Goal: Task Accomplishment & Management: Use online tool/utility

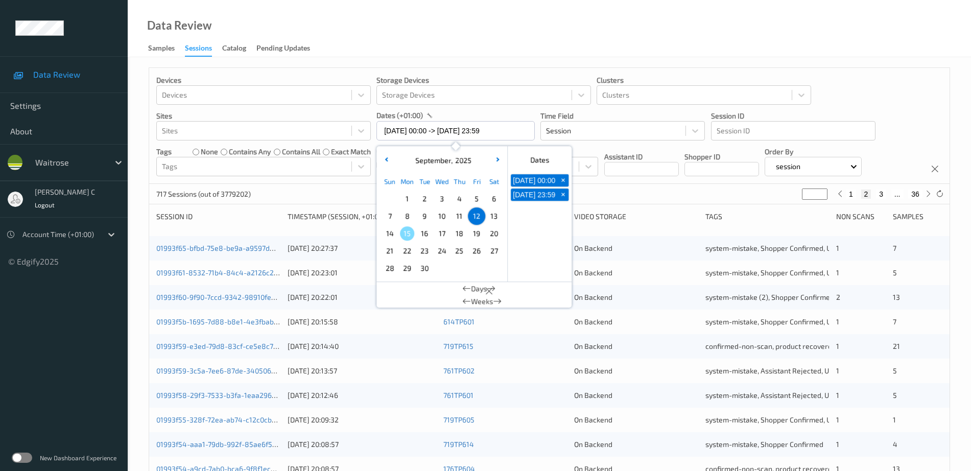
click at [493, 214] on span "13" at bounding box center [494, 216] width 14 height 14
type input "[DATE] 00:00"
type input "*"
click at [493, 214] on span "13" at bounding box center [494, 216] width 14 height 14
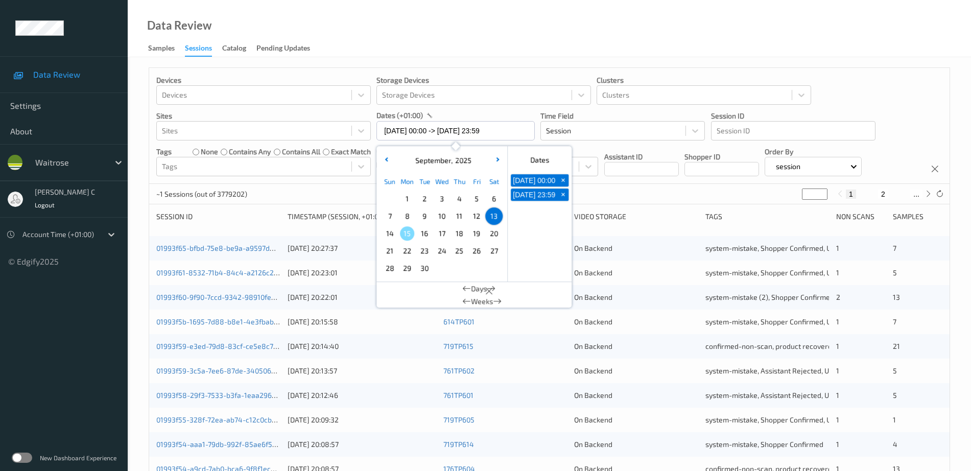
click at [500, 45] on div "Data Review Samples Sessions Catalog Pending Updates" at bounding box center [549, 28] width 843 height 57
click at [432, 127] on input "[DATE] 00:00 -> [DATE] 23:59" at bounding box center [455, 130] width 158 height 19
click at [391, 235] on span "14" at bounding box center [390, 233] width 14 height 14
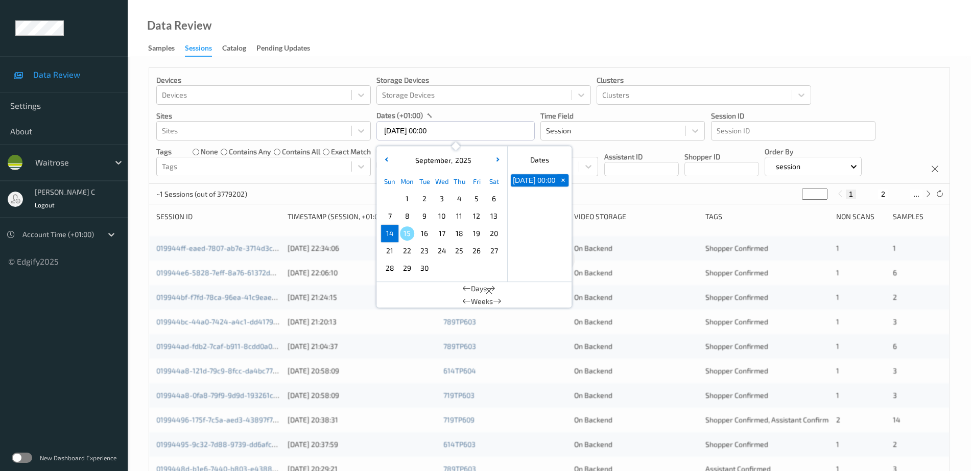
click at [391, 235] on span "14" at bounding box center [390, 233] width 14 height 14
click at [484, 43] on div "Data Review Samples Sessions Catalog Pending Updates" at bounding box center [549, 28] width 843 height 57
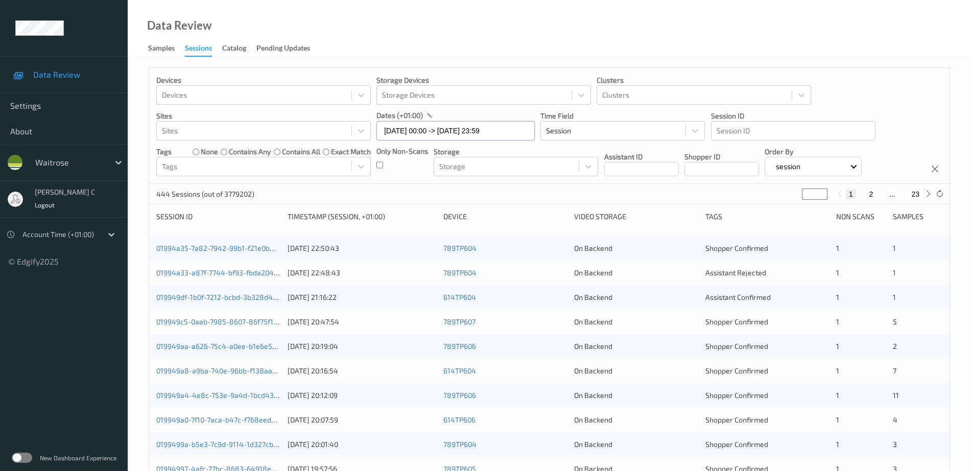
click at [457, 124] on input "[DATE] 00:00 -> [DATE] 23:59" at bounding box center [455, 130] width 158 height 19
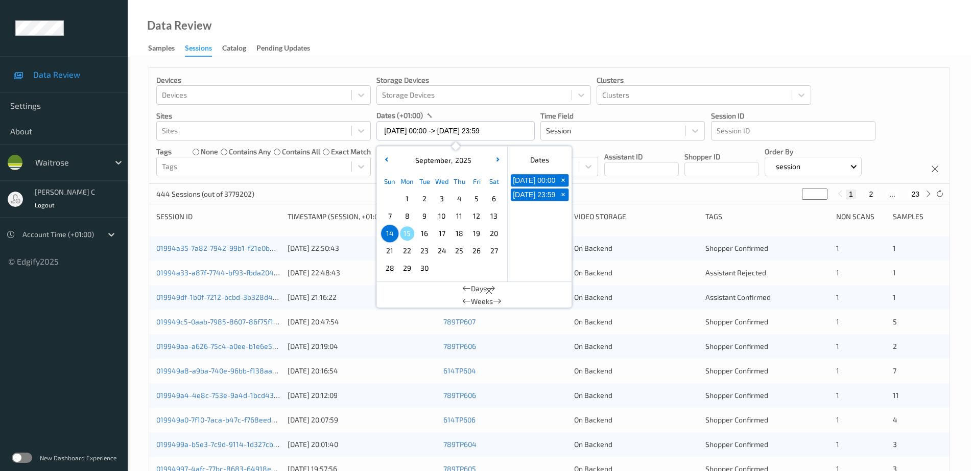
click at [493, 216] on span "13" at bounding box center [494, 216] width 14 height 14
click at [536, 46] on div "Data Review Samples Sessions Catalog Pending Updates" at bounding box center [549, 28] width 843 height 57
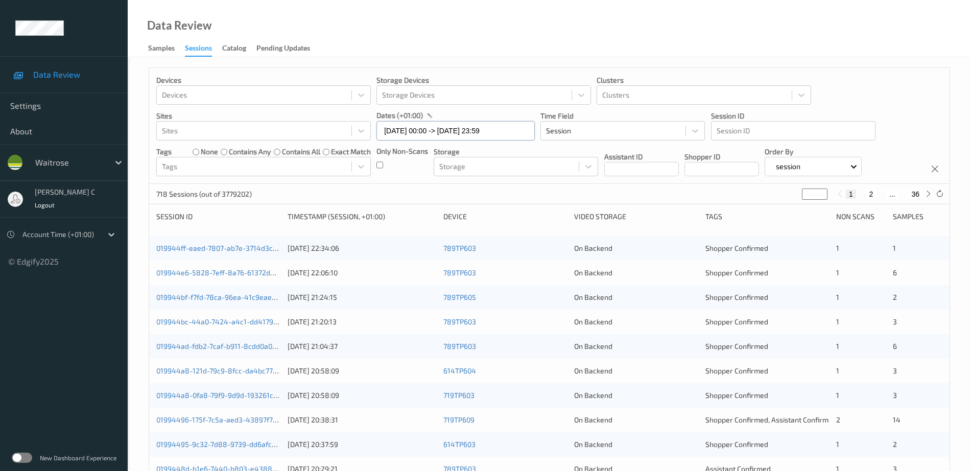
click at [443, 136] on input "[DATE] 00:00 -> [DATE] 23:59" at bounding box center [455, 130] width 158 height 19
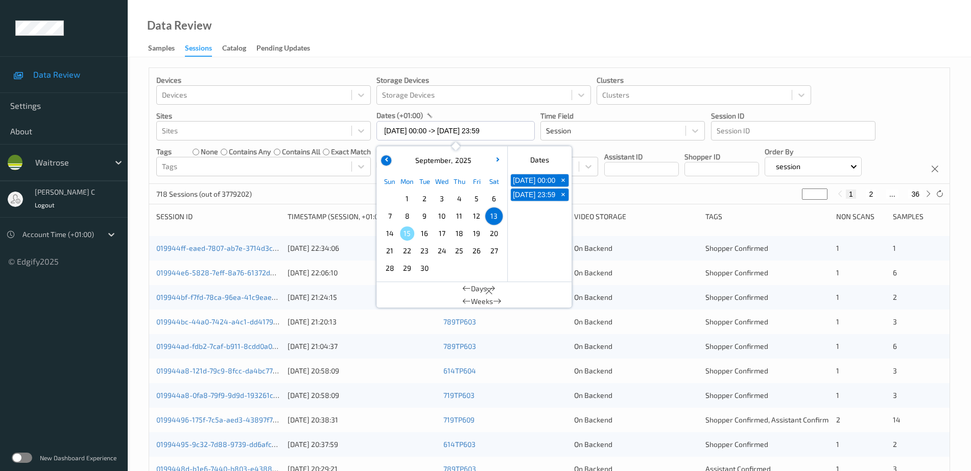
click at [389, 157] on button "button" at bounding box center [386, 160] width 10 height 10
click at [445, 268] on span "27" at bounding box center [442, 268] width 14 height 14
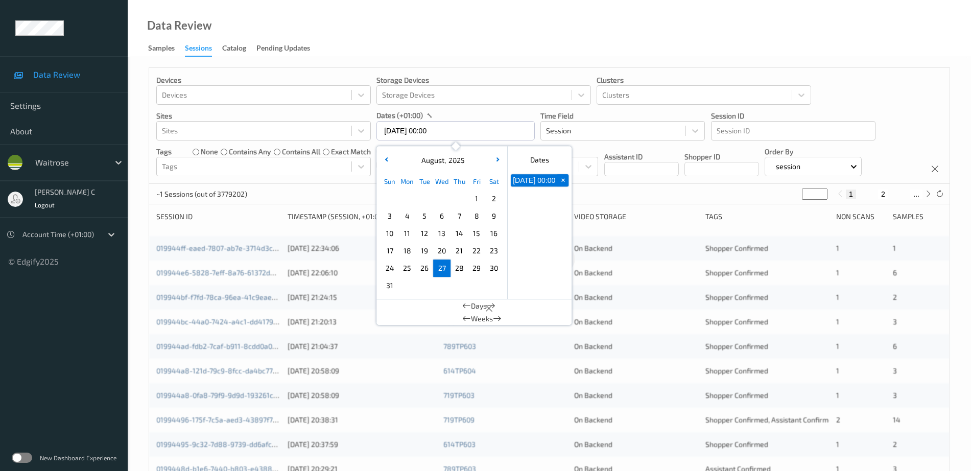
click at [445, 268] on span "27" at bounding box center [442, 268] width 14 height 14
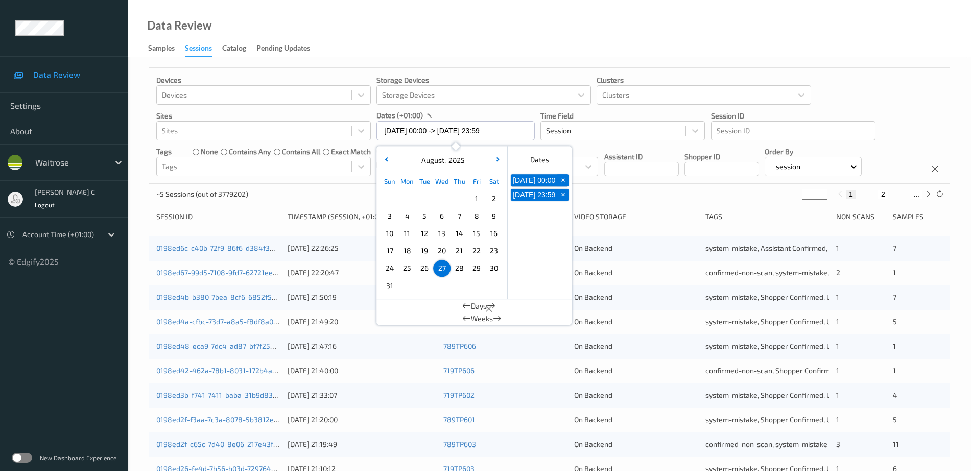
click at [790, 37] on div "Data Review Samples Sessions Catalog Pending Updates" at bounding box center [549, 28] width 843 height 57
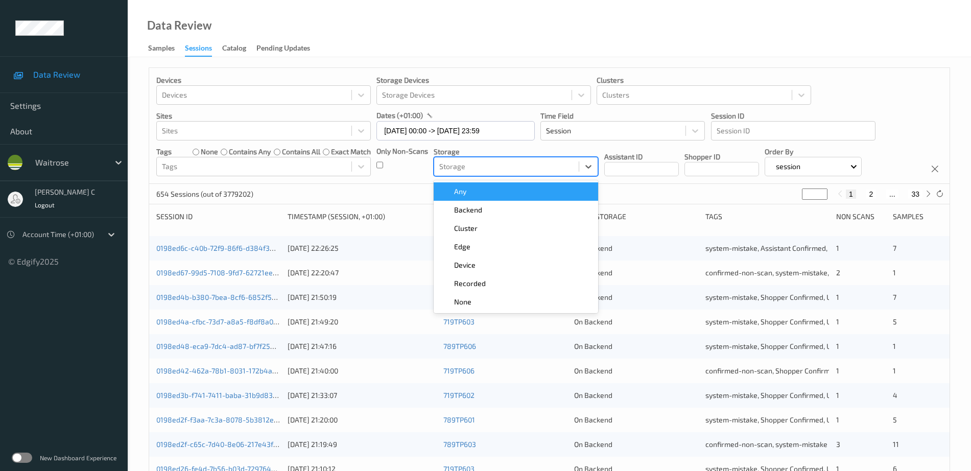
click at [499, 163] on div at bounding box center [506, 166] width 134 height 12
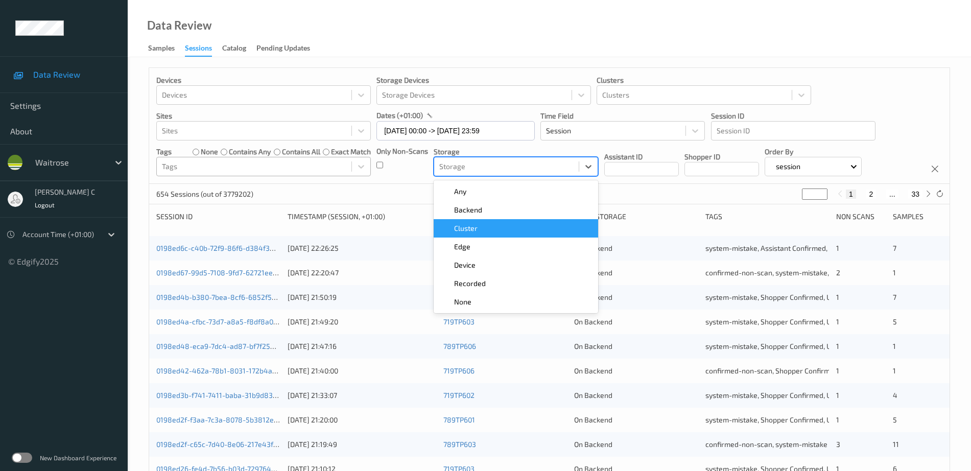
click at [285, 164] on div at bounding box center [254, 166] width 184 height 12
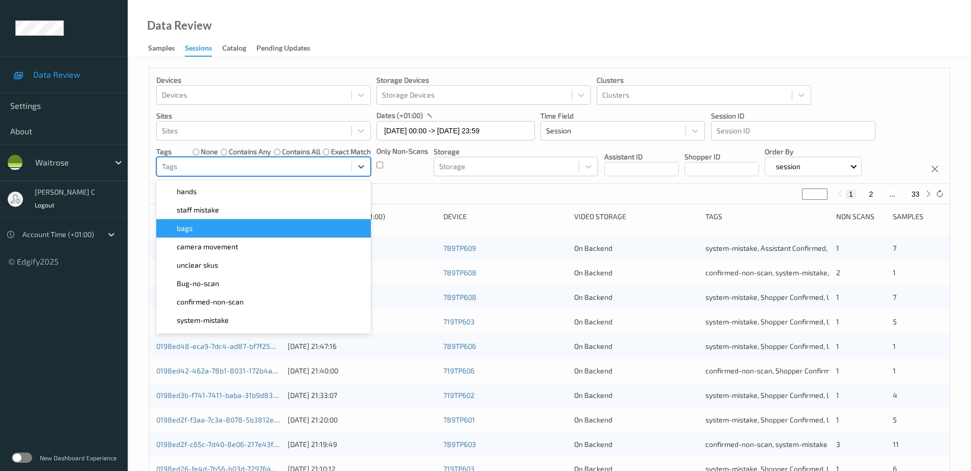
click at [229, 226] on div "bags" at bounding box center [263, 228] width 202 height 10
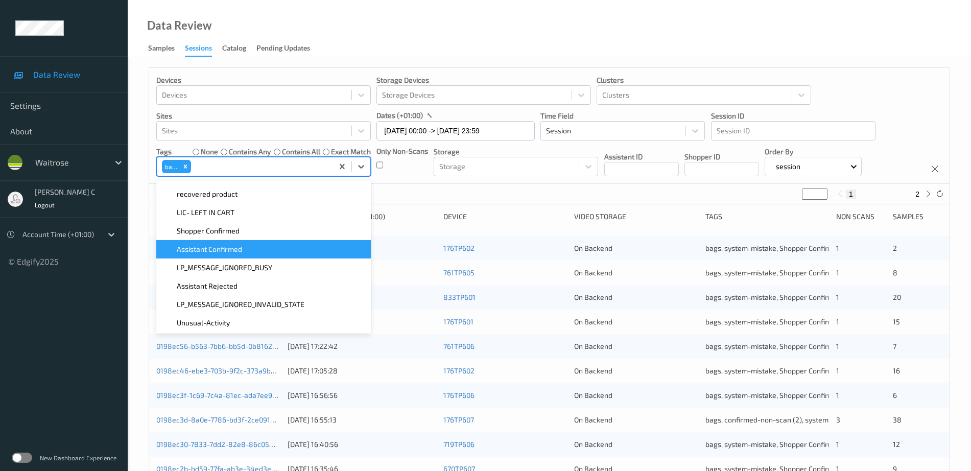
scroll to position [192, 0]
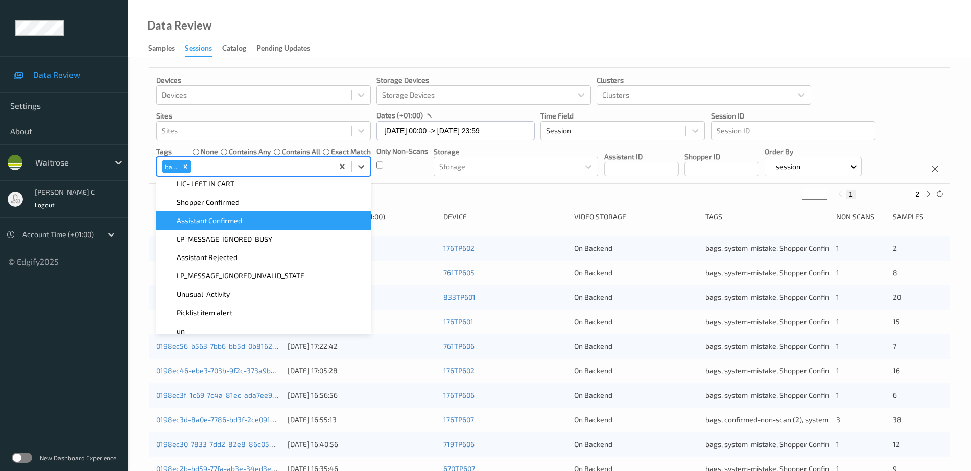
click at [816, 51] on div "Data Review Samples Sessions Catalog Pending Updates" at bounding box center [549, 28] width 843 height 57
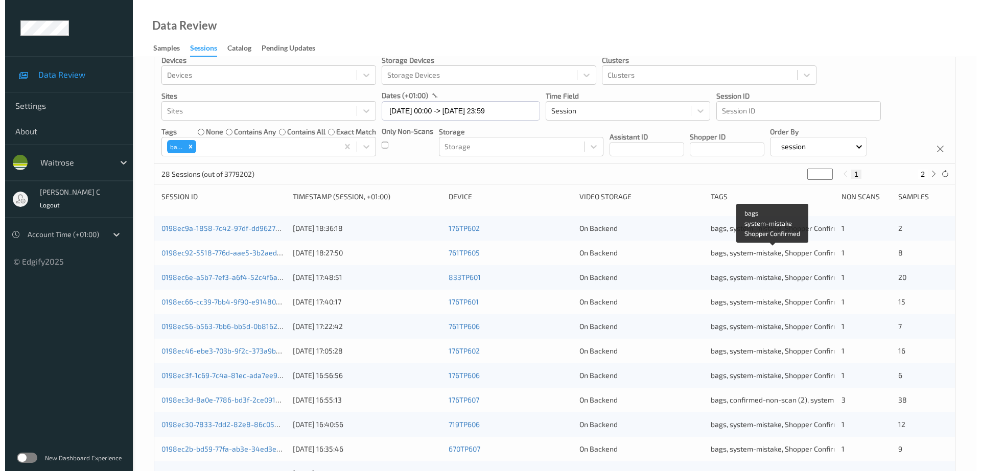
scroll to position [0, 0]
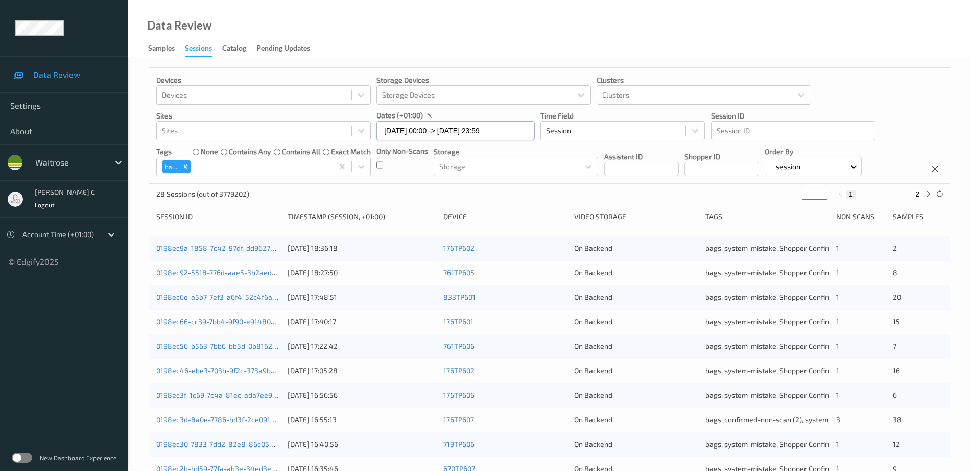
click at [435, 131] on input "[DATE] 00:00 -> [DATE] 23:59" at bounding box center [455, 130] width 158 height 19
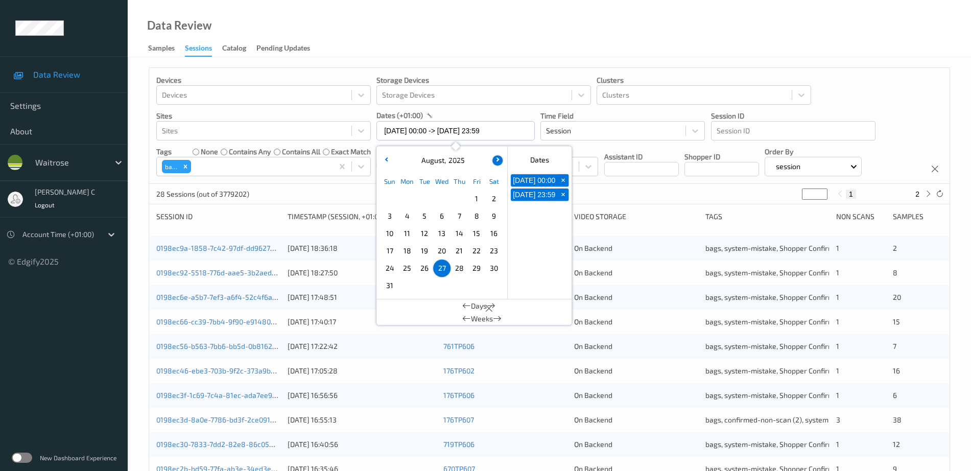
click at [502, 159] on button "button" at bounding box center [497, 160] width 10 height 10
click at [490, 219] on span "13" at bounding box center [494, 216] width 14 height 14
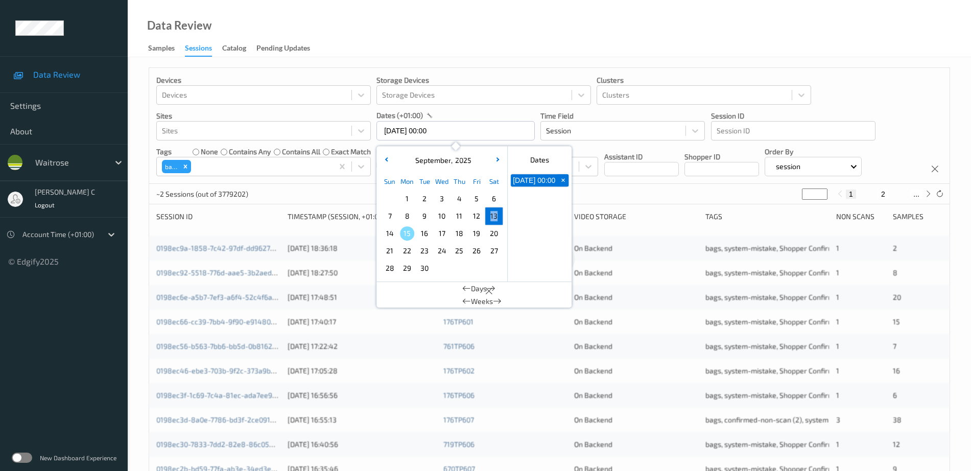
click at [490, 219] on span "13" at bounding box center [494, 216] width 14 height 14
type input "[DATE] 00:00 -> [DATE] 23:59"
click at [806, 55] on div "Data Review Samples Sessions Catalog Pending Updates" at bounding box center [549, 28] width 843 height 57
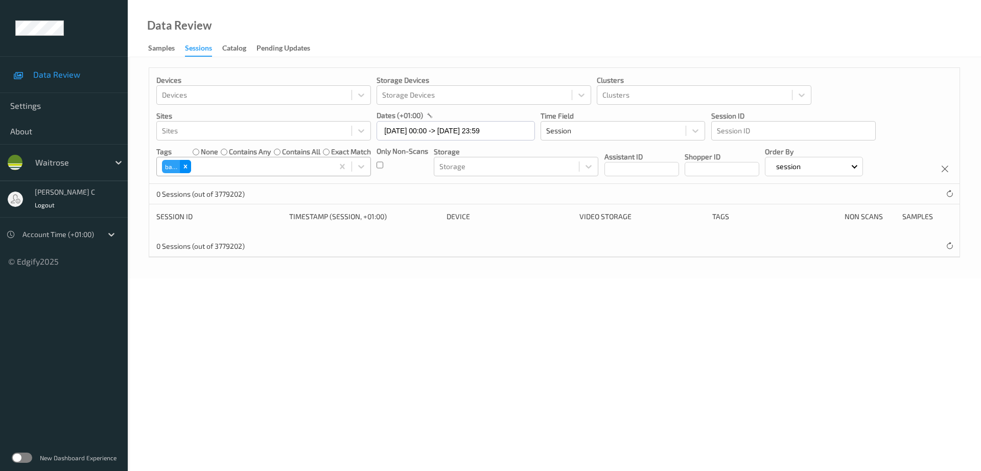
click at [188, 165] on icon "Remove bags" at bounding box center [185, 166] width 7 height 7
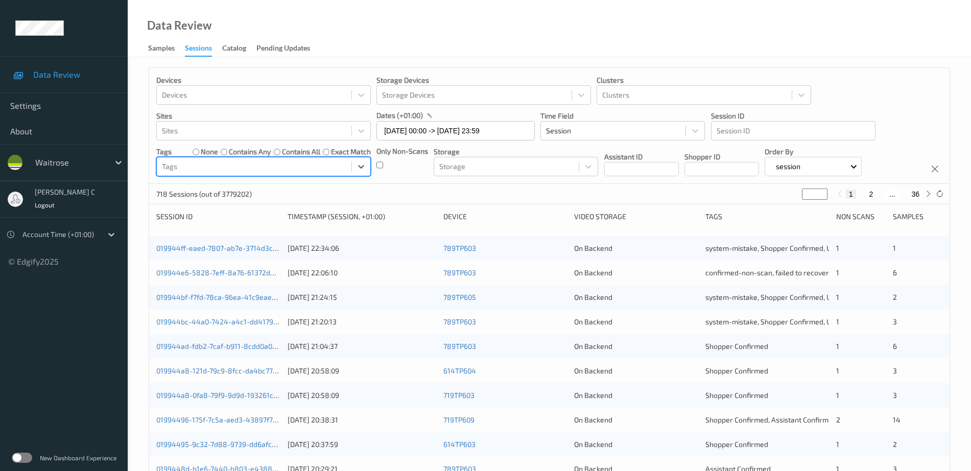
click at [918, 193] on button "36" at bounding box center [915, 194] width 14 height 9
type input "**"
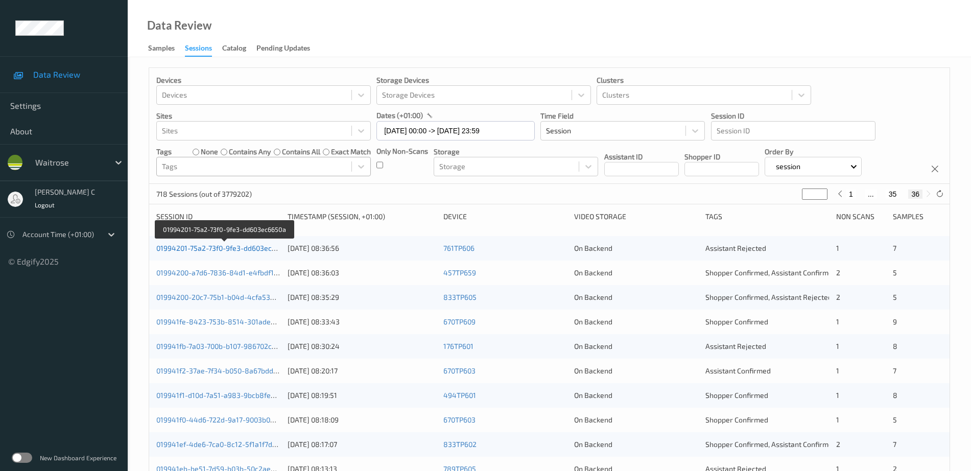
click at [210, 245] on link "01994201-75a2-73f0-9fe3-dd603ec6650a" at bounding box center [224, 248] width 136 height 9
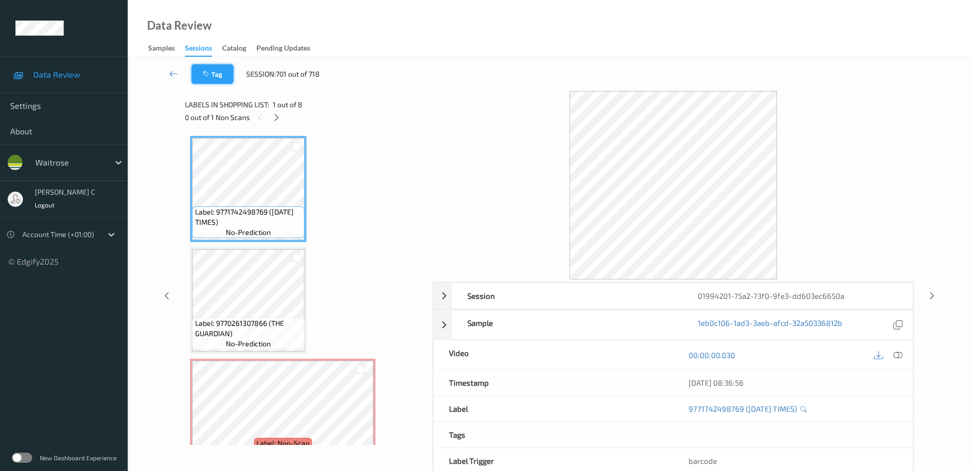
click at [209, 80] on button "Tag" at bounding box center [213, 73] width 42 height 19
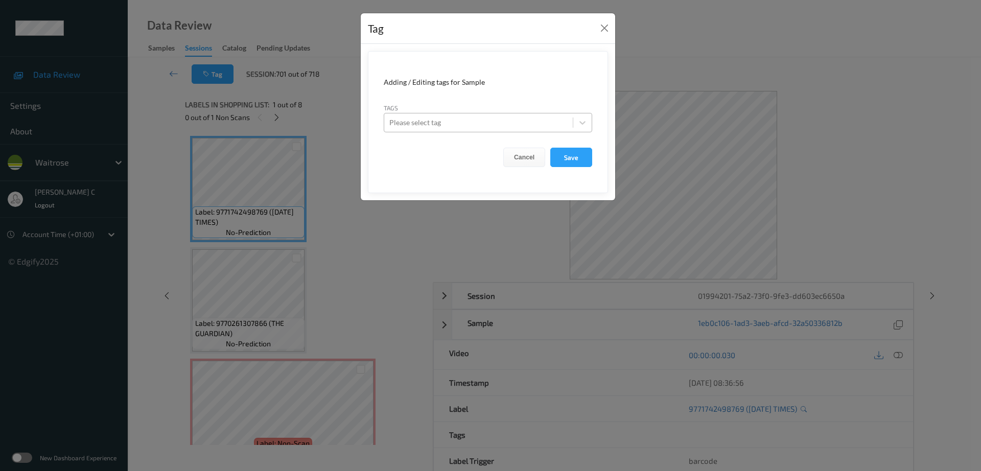
click at [416, 120] on div at bounding box center [478, 122] width 178 height 12
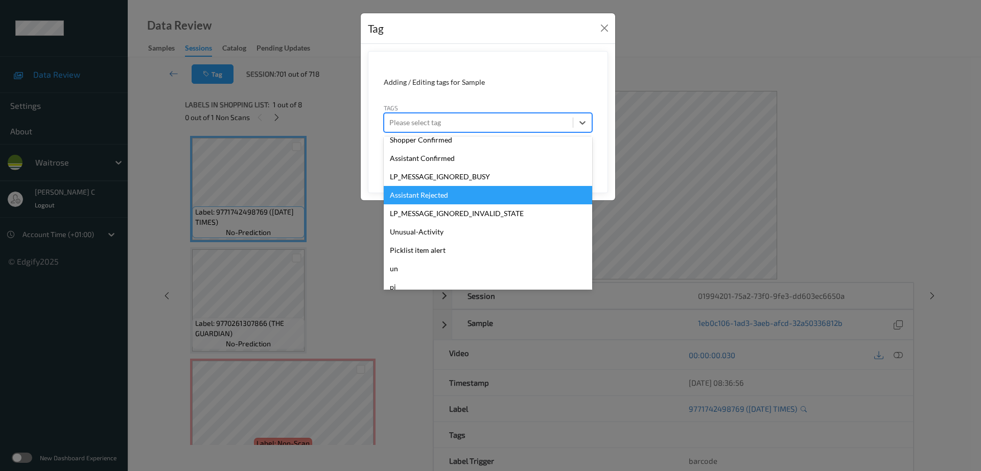
scroll to position [292, 0]
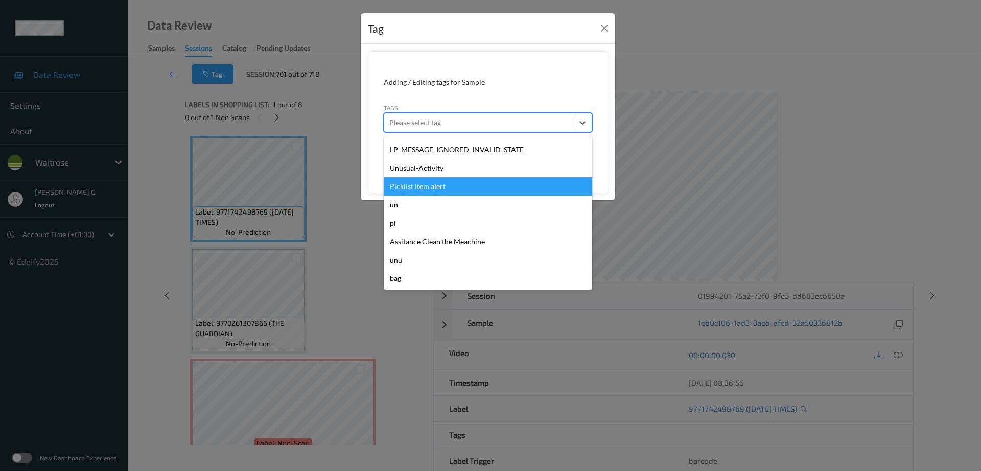
type input "b"
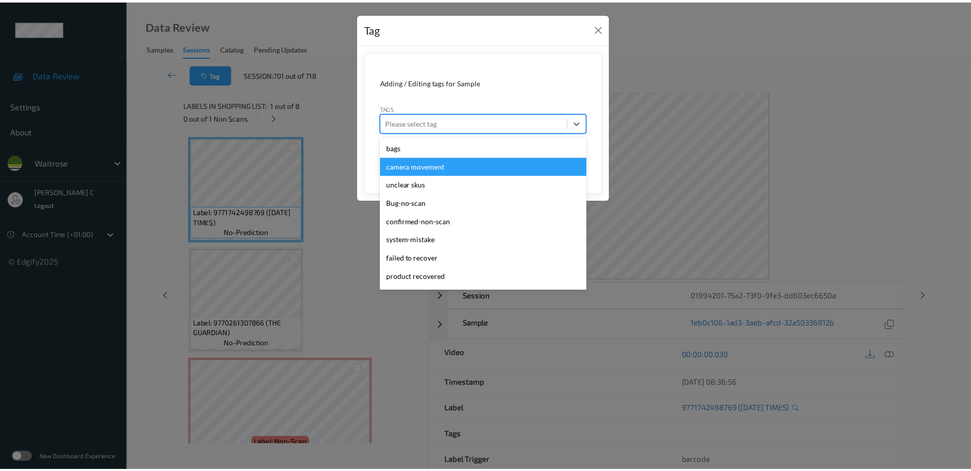
scroll to position [0, 0]
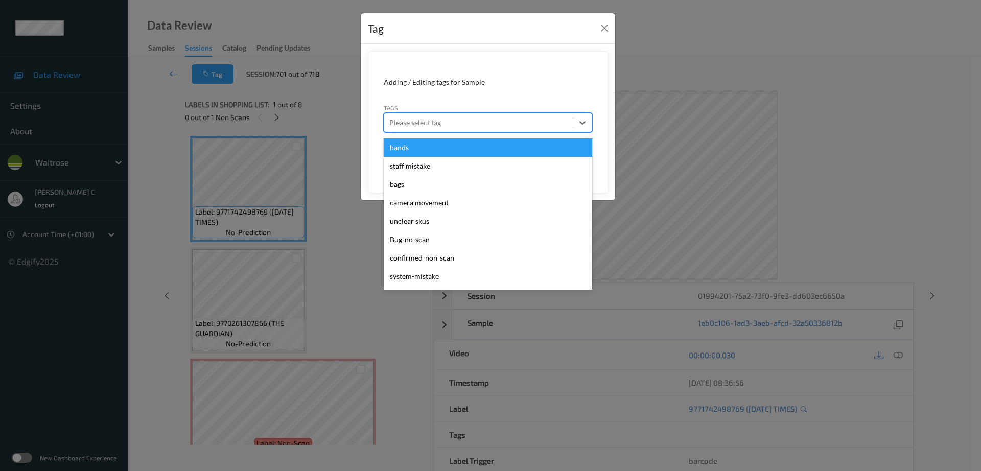
click at [424, 116] on div at bounding box center [478, 122] width 178 height 12
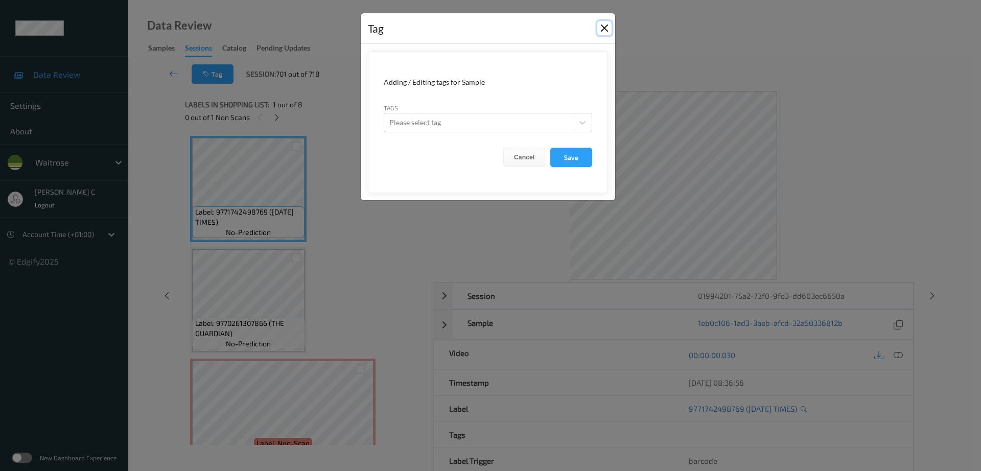
click at [601, 27] on button "Close" at bounding box center [604, 28] width 14 height 14
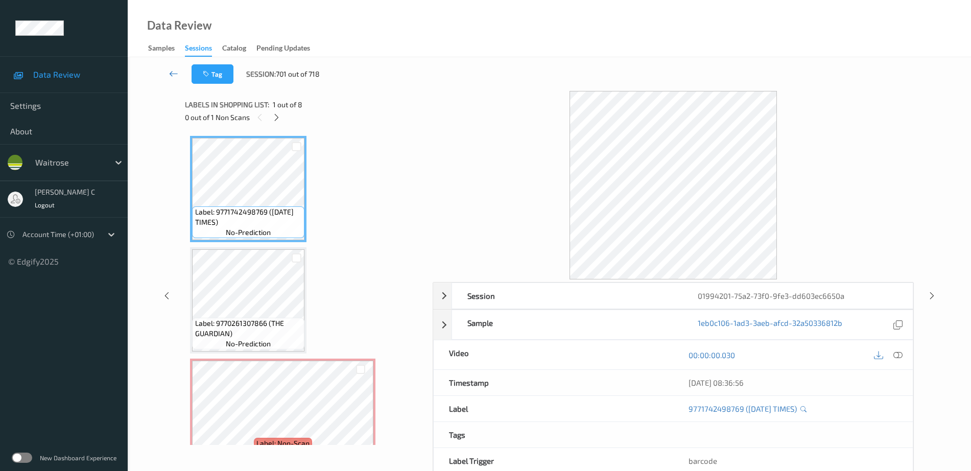
click at [171, 70] on icon at bounding box center [173, 73] width 9 height 10
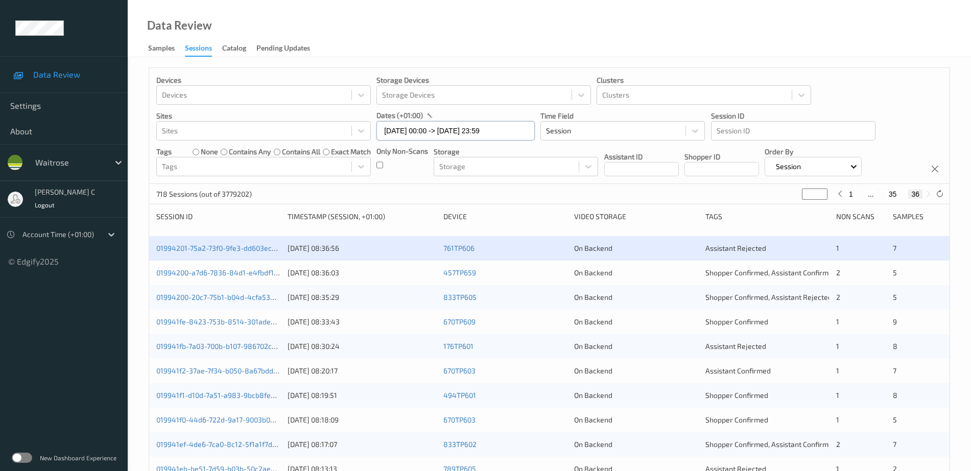
click at [393, 130] on input "[DATE] 00:00 -> [DATE] 23:59" at bounding box center [455, 130] width 158 height 19
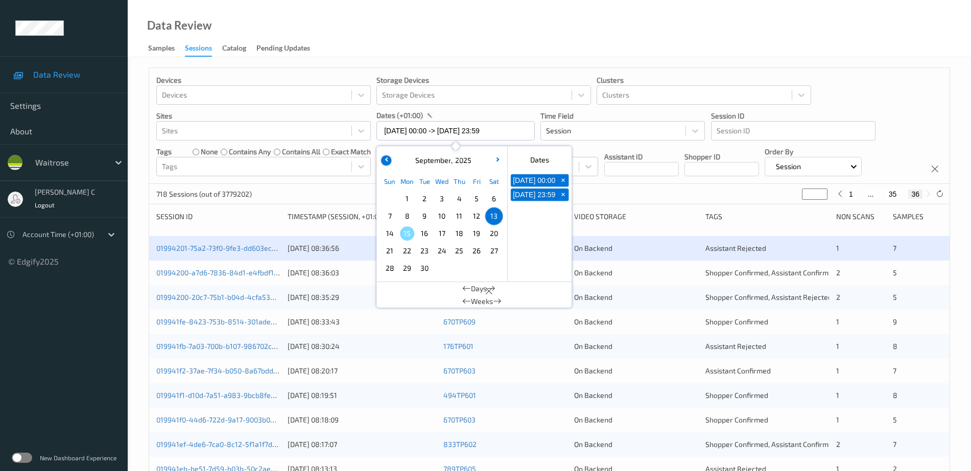
click at [385, 158] on button "button" at bounding box center [386, 160] width 10 height 10
click at [489, 270] on span "30" at bounding box center [494, 268] width 14 height 14
type input "[DATE] 00:00"
type input "*"
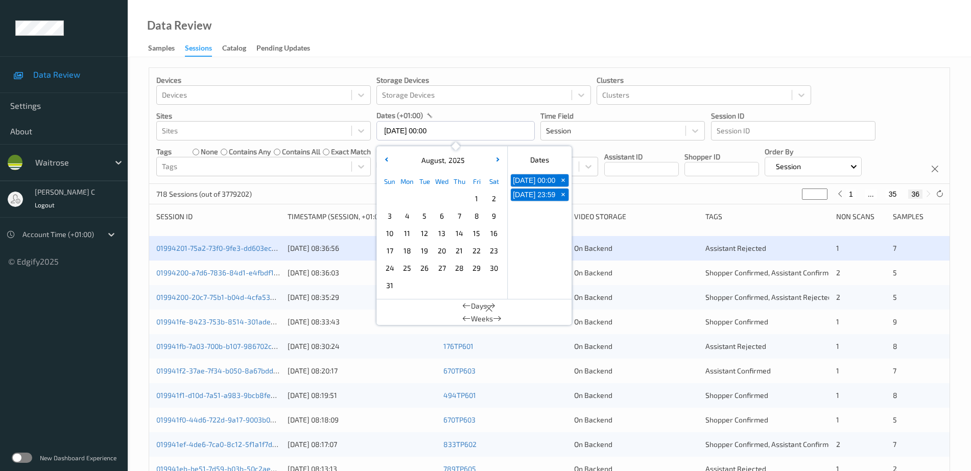
click at [489, 270] on span "30" at bounding box center [494, 268] width 14 height 14
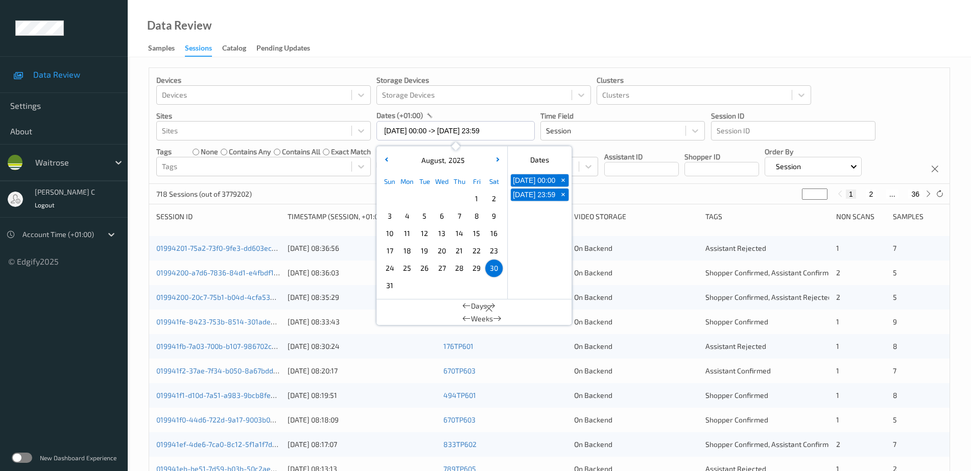
click at [488, 34] on div "Data Review Samples Sessions Catalog Pending Updates" at bounding box center [549, 28] width 843 height 57
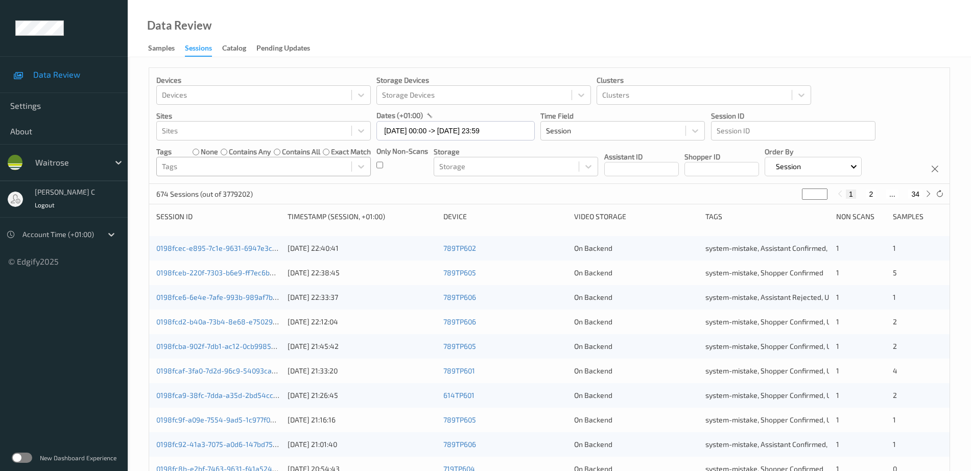
click at [223, 169] on div at bounding box center [254, 166] width 184 height 12
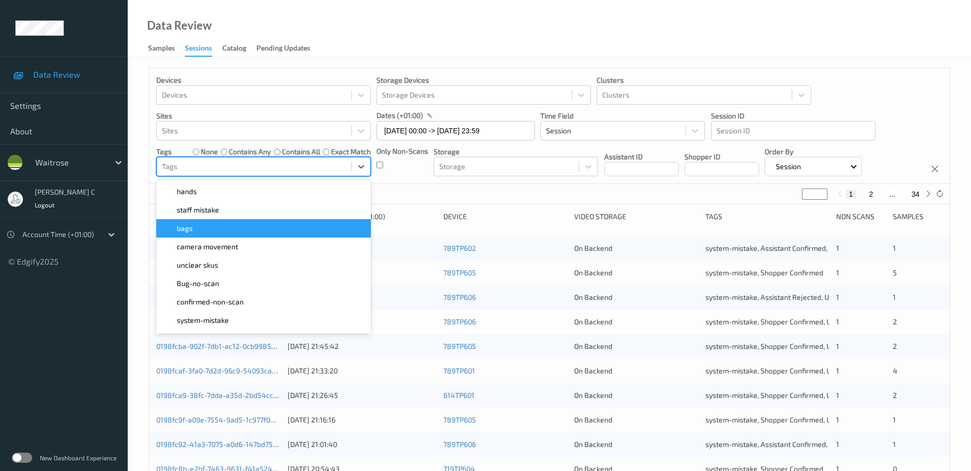
click at [199, 233] on div "bags" at bounding box center [263, 228] width 202 height 10
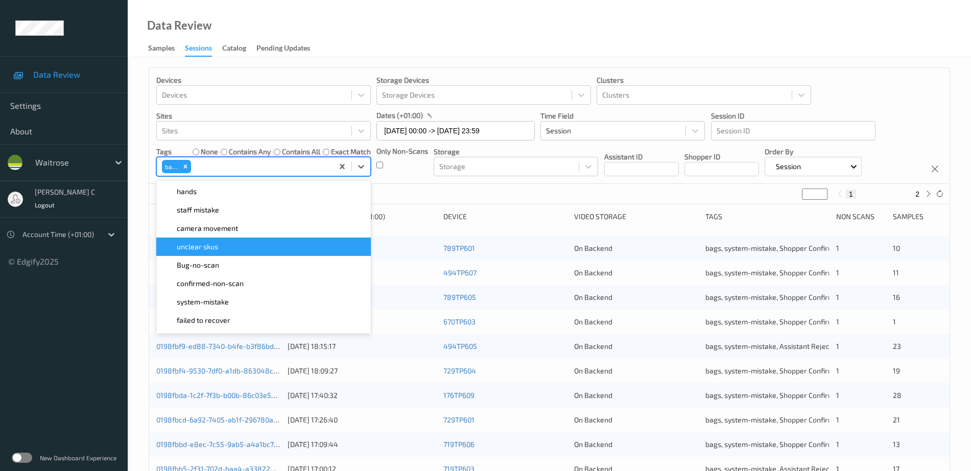
click at [876, 67] on div "Devices Devices Storage Devices Storage Devices Clusters Clusters Sites Sites d…" at bounding box center [549, 407] width 801 height 680
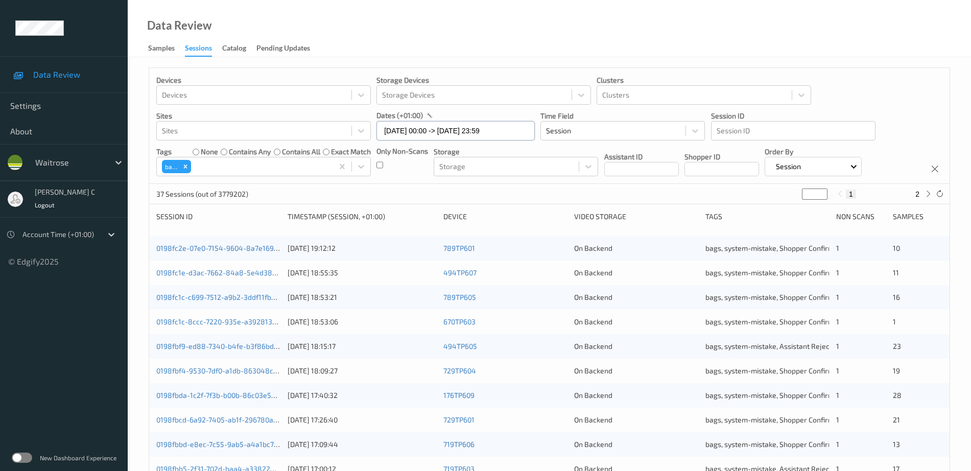
click at [445, 135] on input "[DATE] 00:00 -> [DATE] 23:59" at bounding box center [455, 130] width 158 height 19
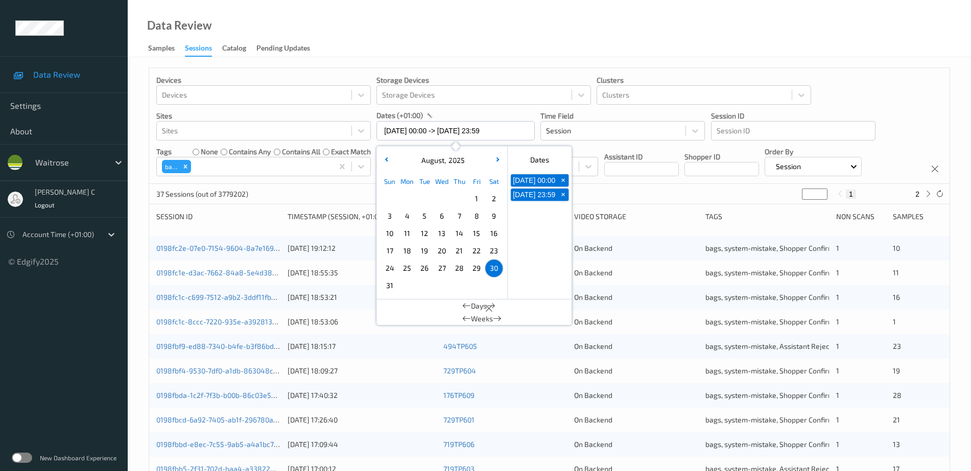
click at [423, 267] on span "26" at bounding box center [424, 268] width 14 height 14
click at [463, 37] on div "Data Review Samples Sessions Catalog Pending Updates" at bounding box center [549, 28] width 843 height 57
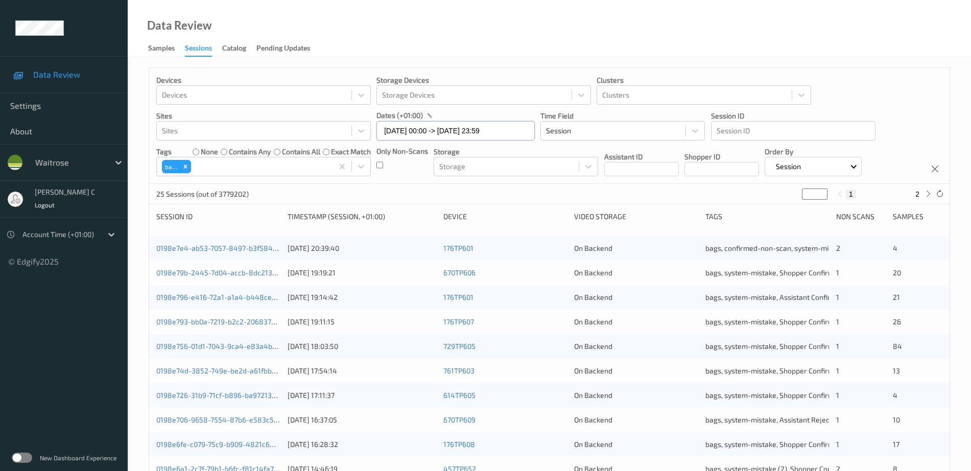
click at [415, 131] on input "[DATE] 00:00 -> [DATE] 23:59" at bounding box center [455, 130] width 158 height 19
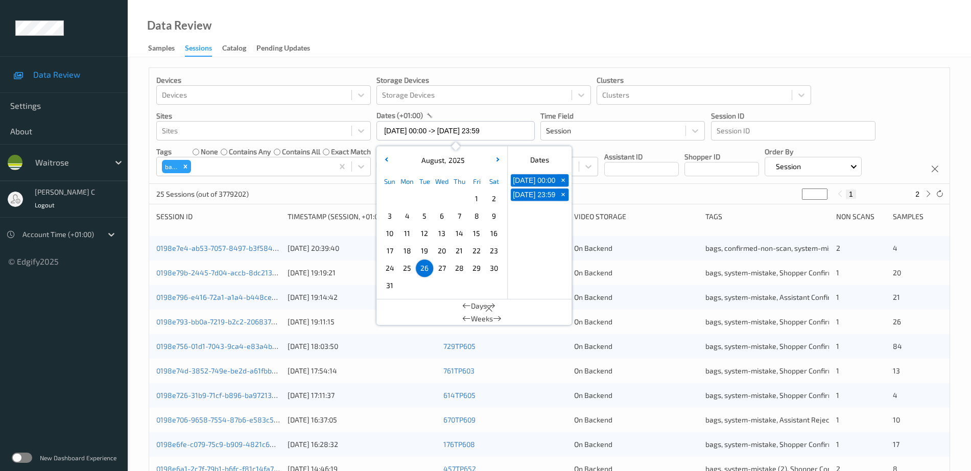
click at [474, 256] on span "22" at bounding box center [476, 251] width 14 height 14
click at [474, 254] on span "22" at bounding box center [476, 251] width 14 height 14
click at [652, 58] on div "Devices Devices Storage Devices Storage Devices Clusters Clusters Sites Sites d…" at bounding box center [549, 413] width 843 height 712
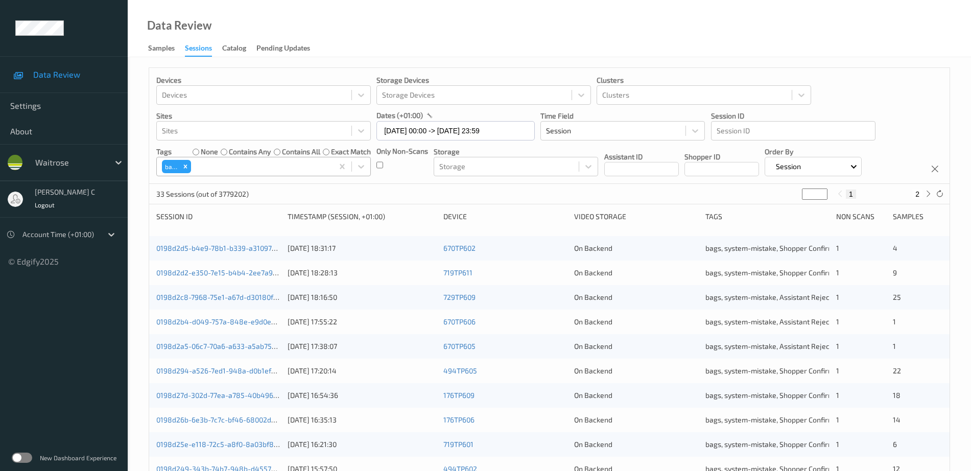
drag, startPoint x: 183, startPoint y: 165, endPoint x: 214, endPoint y: 170, distance: 30.6
click at [183, 165] on icon "Remove bags" at bounding box center [185, 166] width 7 height 7
click at [214, 170] on div at bounding box center [254, 166] width 184 height 12
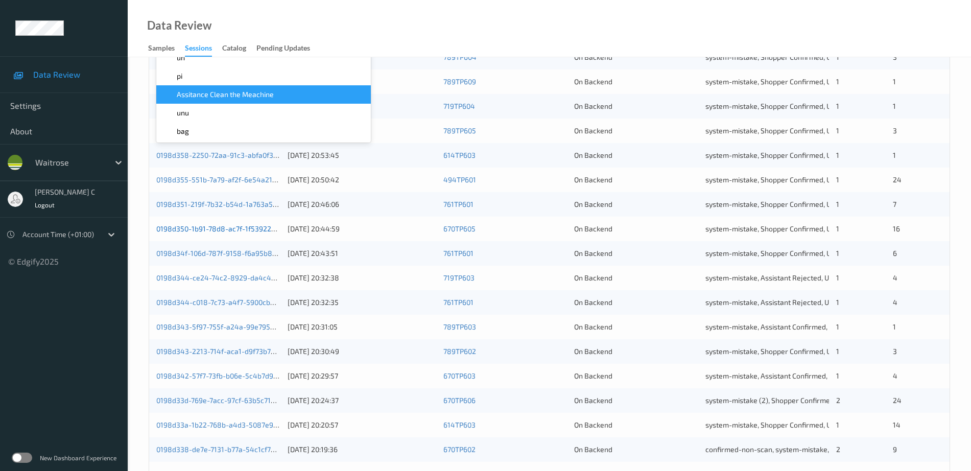
scroll to position [192, 0]
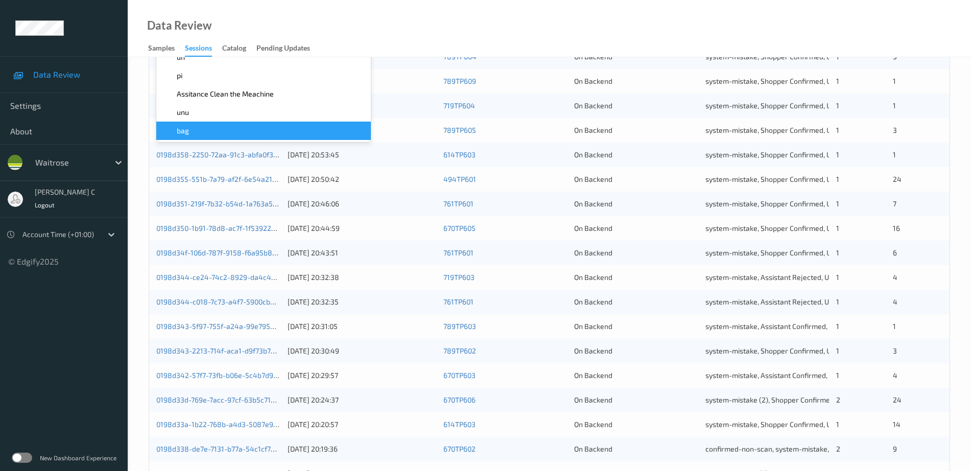
click at [186, 134] on span "bag" at bounding box center [183, 131] width 12 height 10
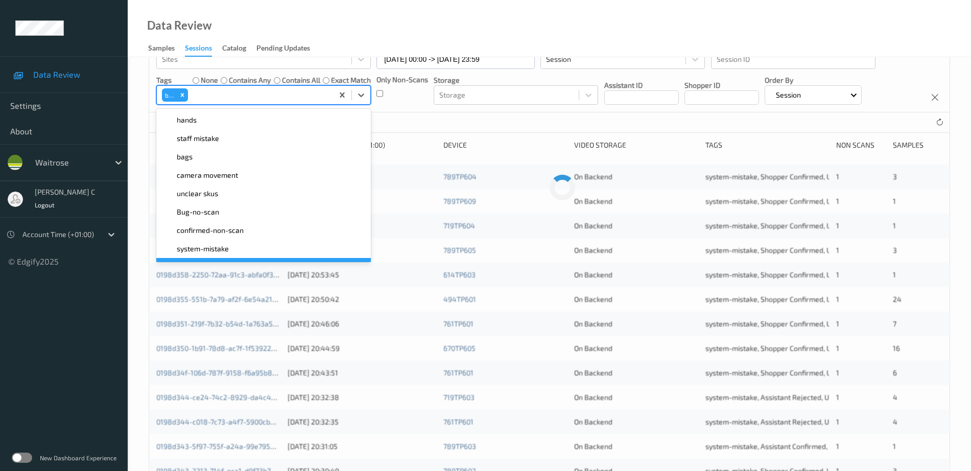
scroll to position [0, 0]
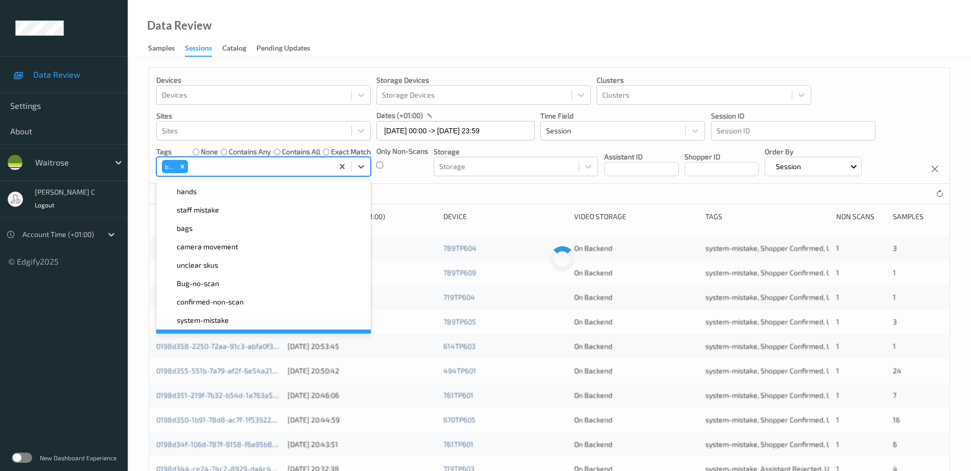
click at [798, 35] on div "Data Review Samples Sessions Catalog Pending Updates" at bounding box center [549, 28] width 843 height 57
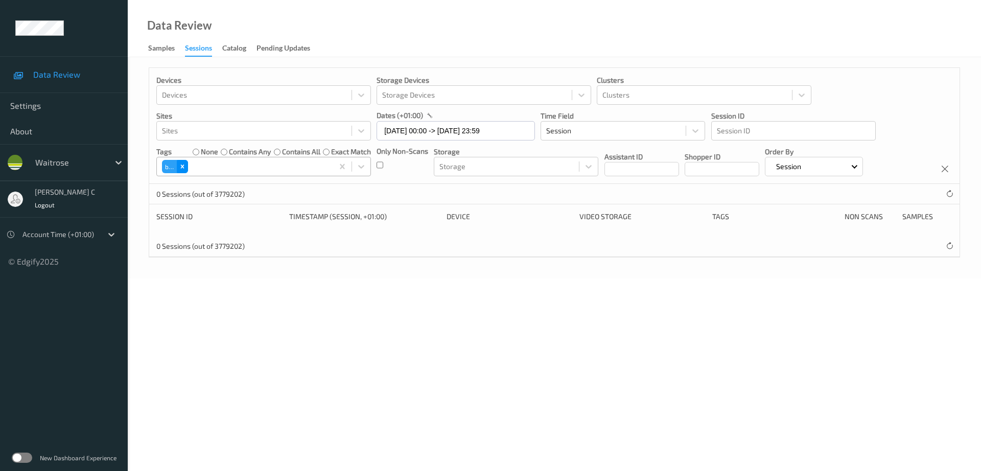
click at [183, 168] on icon "Remove bag" at bounding box center [183, 167] width 4 height 4
click at [207, 167] on div at bounding box center [254, 166] width 184 height 12
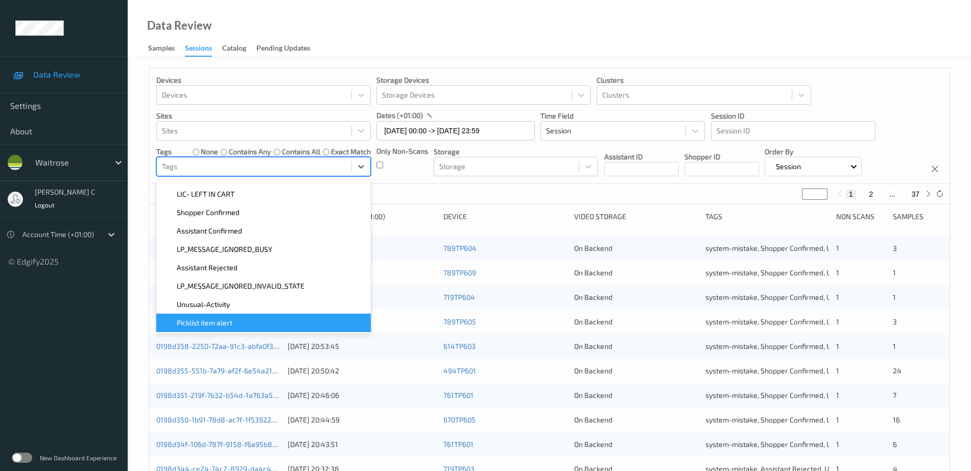
scroll to position [37, 0]
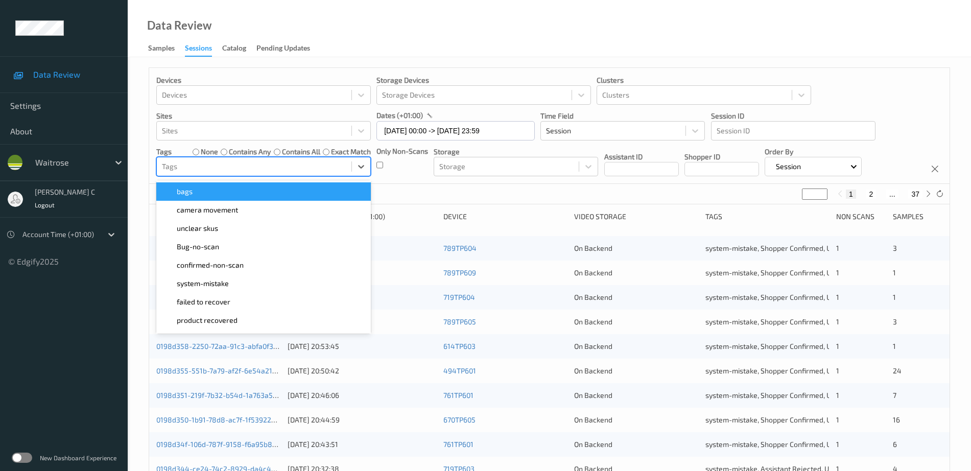
click at [195, 195] on div "bags" at bounding box center [263, 191] width 202 height 10
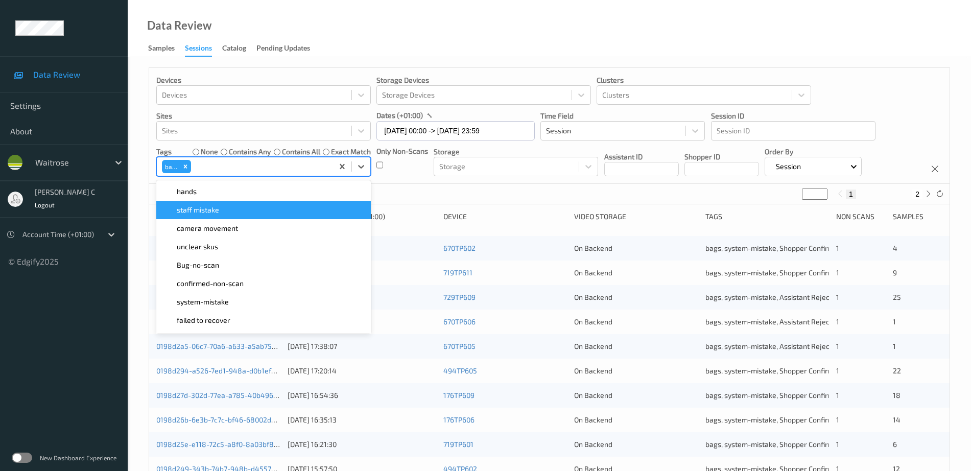
click at [678, 50] on div "Data Review Samples Sessions Catalog Pending Updates" at bounding box center [549, 28] width 843 height 57
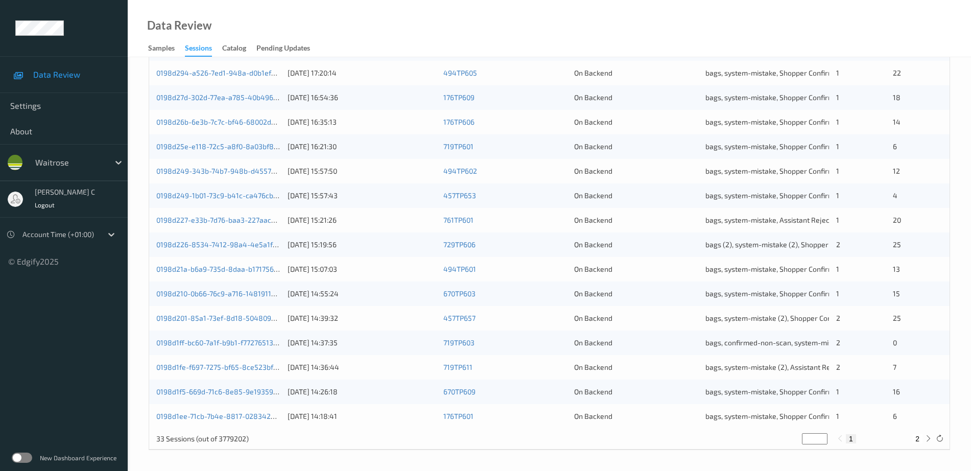
scroll to position [0, 0]
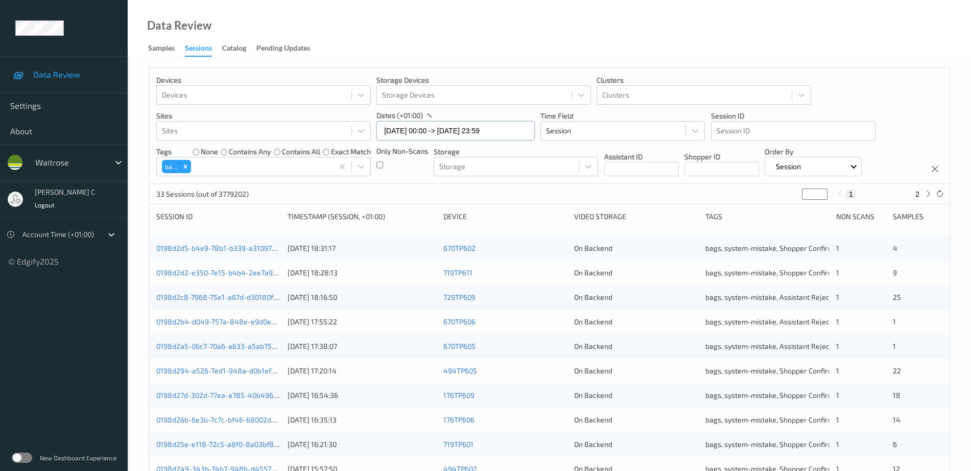
click at [442, 131] on input "[DATE] 00:00 -> [DATE] 23:59" at bounding box center [455, 130] width 158 height 19
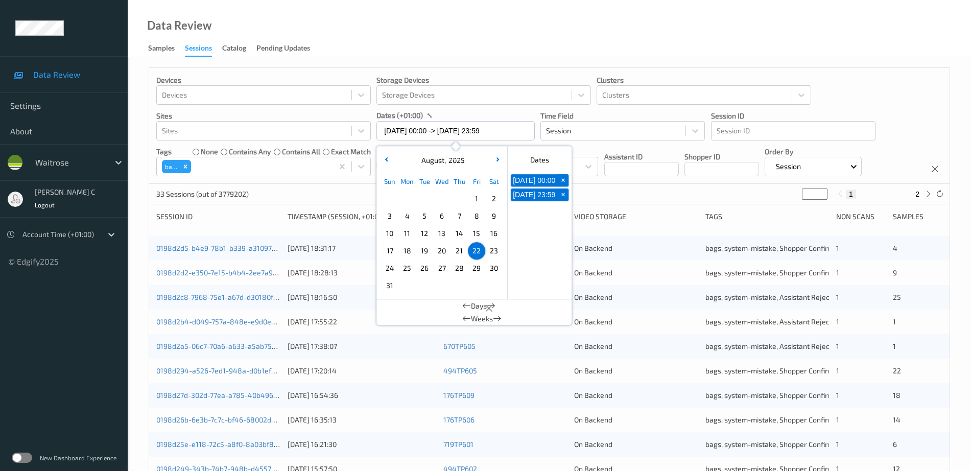
click at [493, 250] on span "23" at bounding box center [494, 251] width 14 height 14
type input "[DATE] 00:00"
click at [498, 156] on button "button" at bounding box center [497, 160] width 10 height 10
click at [563, 185] on span "+" at bounding box center [563, 180] width 11 height 11
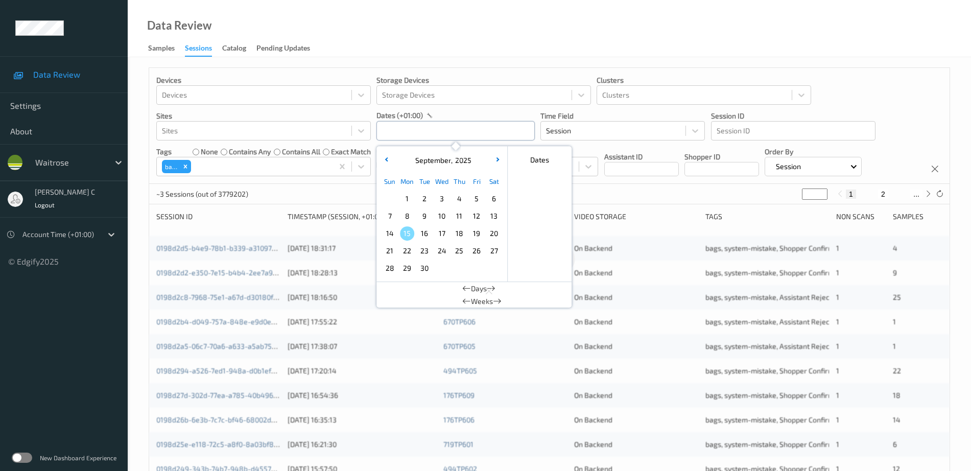
click at [474, 128] on input "text" at bounding box center [455, 130] width 158 height 19
click at [493, 235] on span "20" at bounding box center [494, 233] width 14 height 14
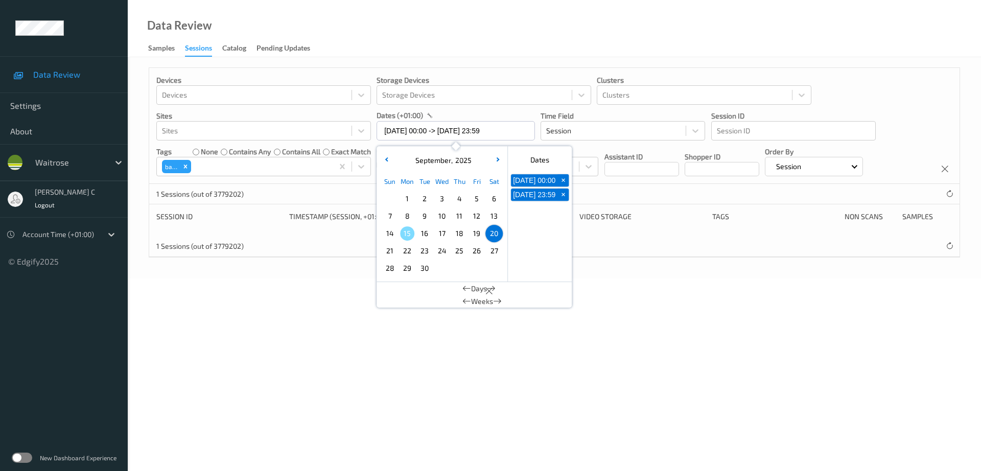
click at [487, 214] on span "13" at bounding box center [494, 216] width 14 height 14
type input "[DATE] 00:00 -> [DATE] 23:59"
click at [503, 55] on div "Data Review Samples Sessions Catalog Pending Updates" at bounding box center [554, 28] width 853 height 57
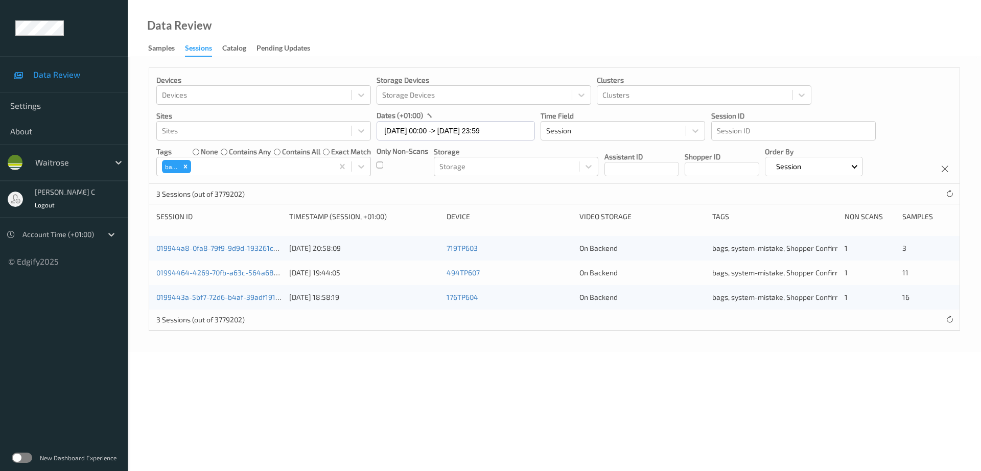
click at [185, 167] on icon "Remove bags" at bounding box center [186, 167] width 4 height 4
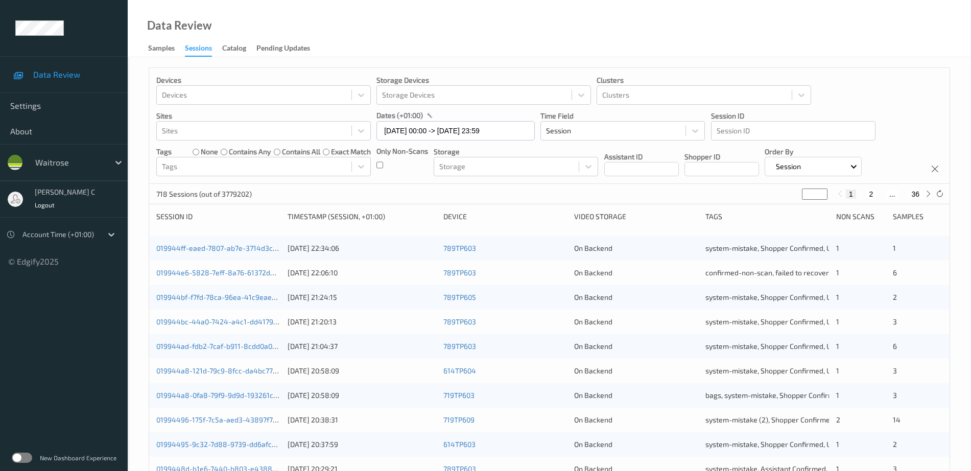
click at [790, 47] on div "Data Review Samples Sessions Catalog Pending Updates" at bounding box center [549, 28] width 843 height 57
click at [915, 193] on button "36" at bounding box center [915, 194] width 14 height 9
type input "**"
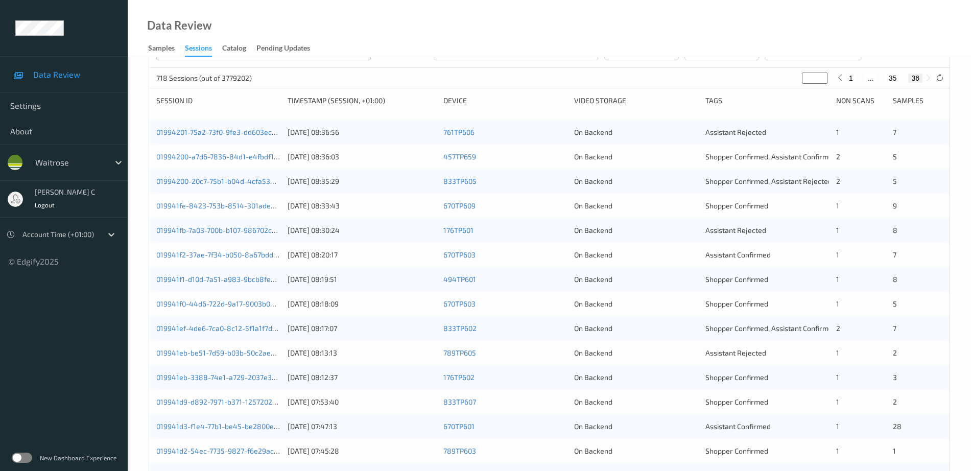
scroll to position [249, 0]
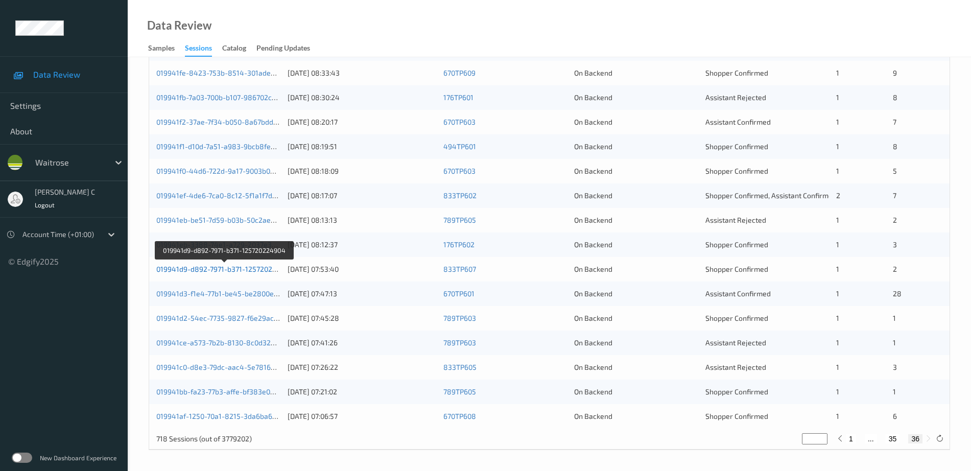
click at [227, 265] on link "019941d9-d892-7971-b371-125720224904" at bounding box center [224, 269] width 137 height 9
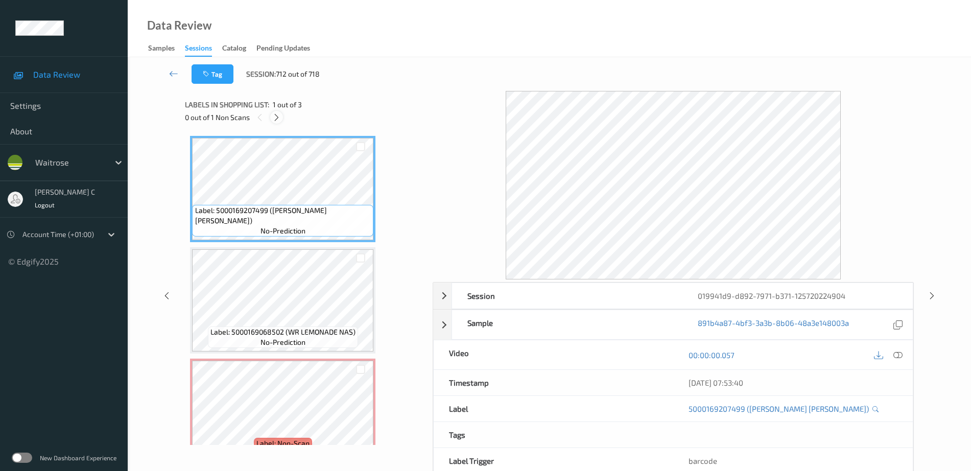
click at [278, 116] on icon at bounding box center [276, 117] width 9 height 9
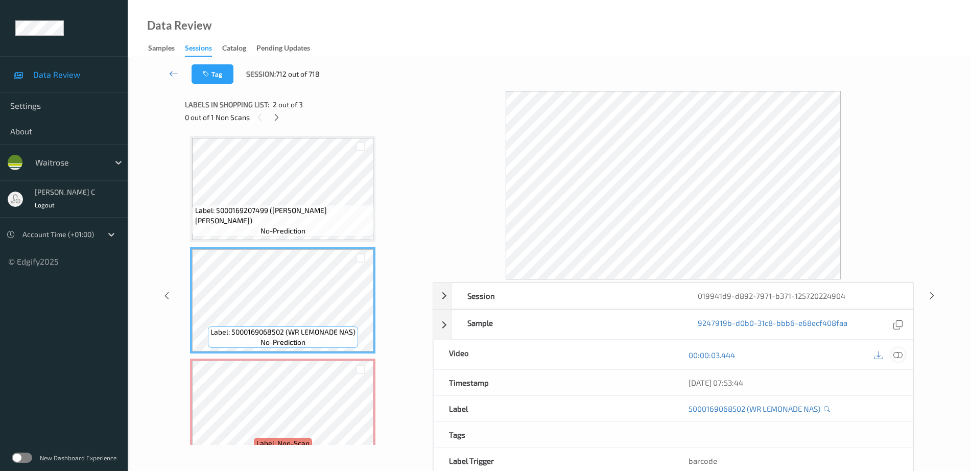
click at [901, 357] on icon at bounding box center [897, 354] width 9 height 9
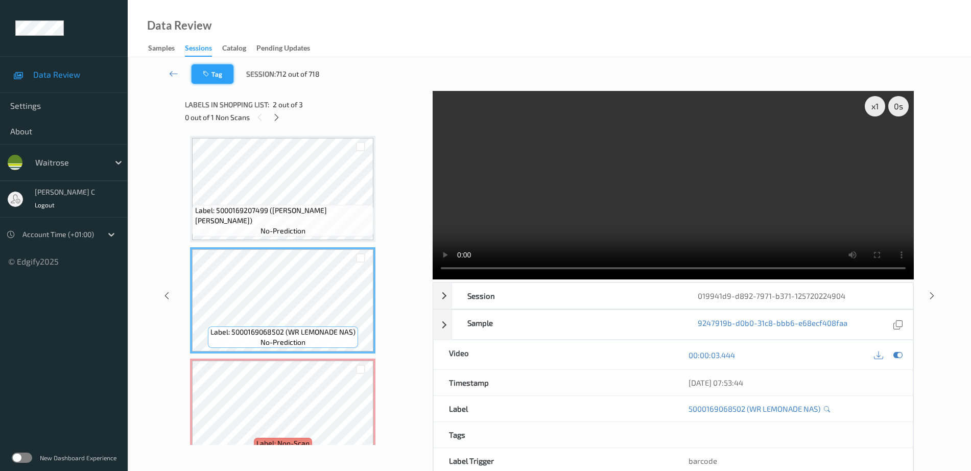
click at [206, 82] on button "Tag" at bounding box center [213, 73] width 42 height 19
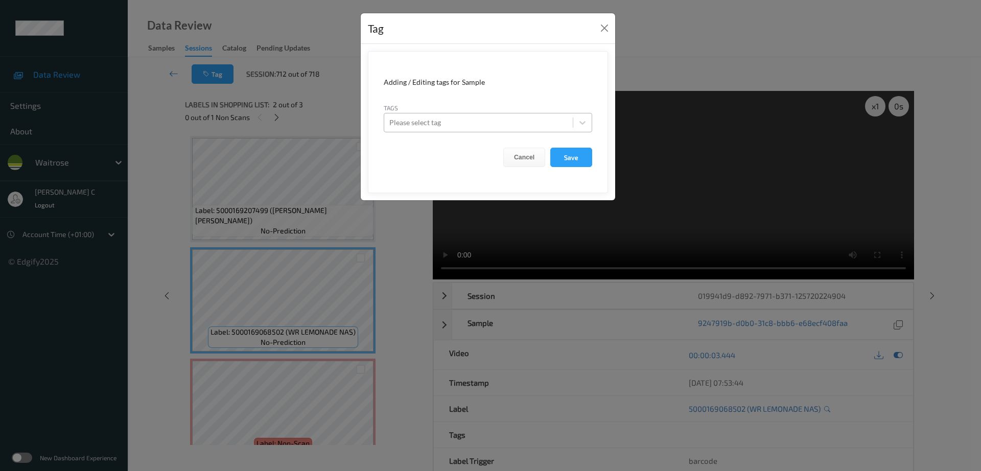
click at [481, 115] on div "Please select tag" at bounding box center [478, 122] width 188 height 16
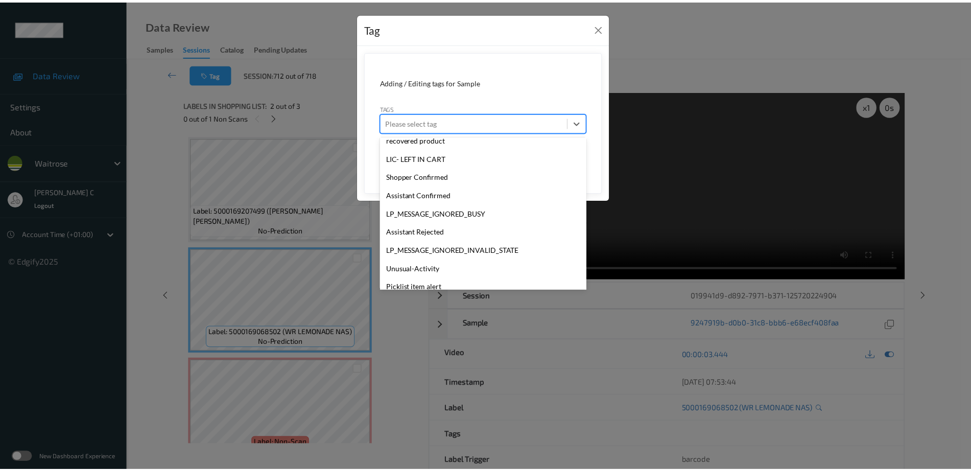
scroll to position [292, 0]
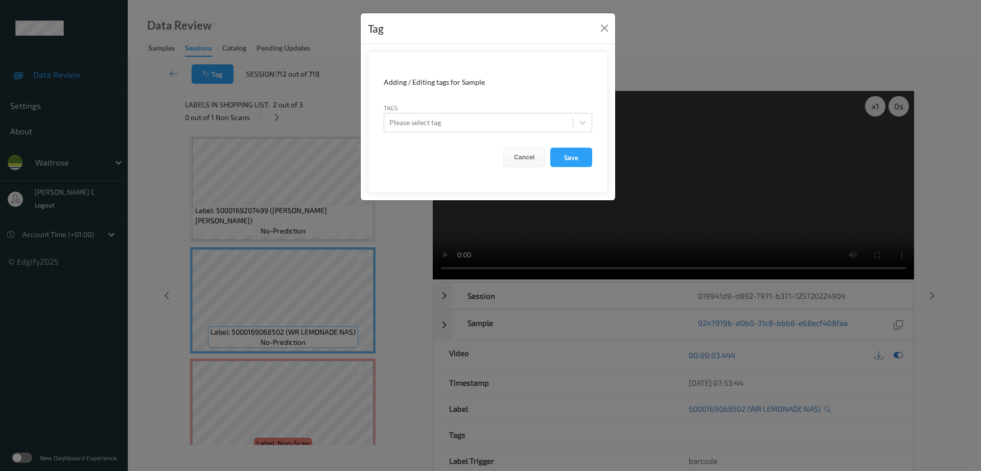
click at [181, 67] on div "Tag Adding / Editing tags for Sample Tags Please select tag Cancel Save" at bounding box center [490, 235] width 981 height 471
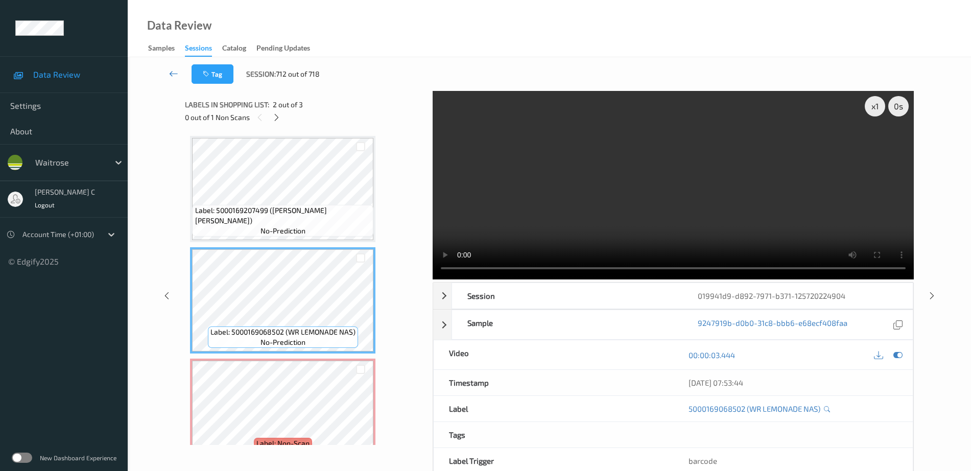
click at [172, 74] on icon at bounding box center [173, 73] width 9 height 10
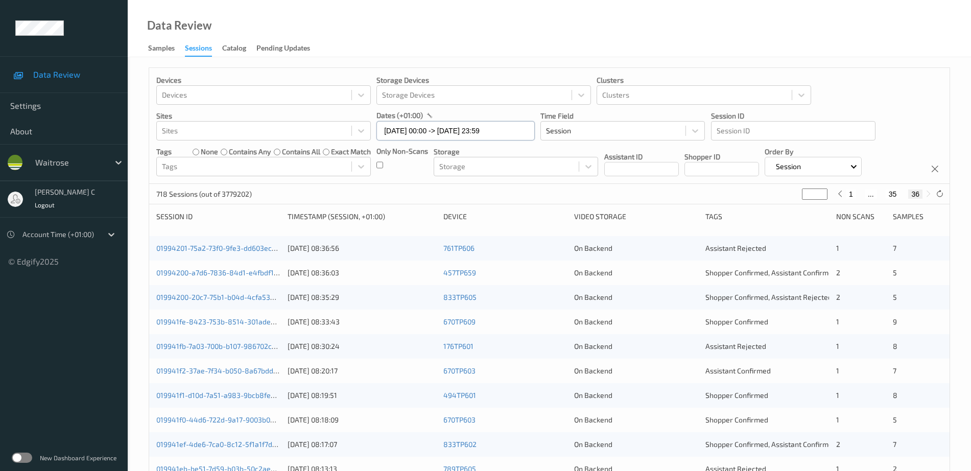
click at [407, 134] on input "[DATE] 00:00 -> [DATE] 23:59" at bounding box center [455, 130] width 158 height 19
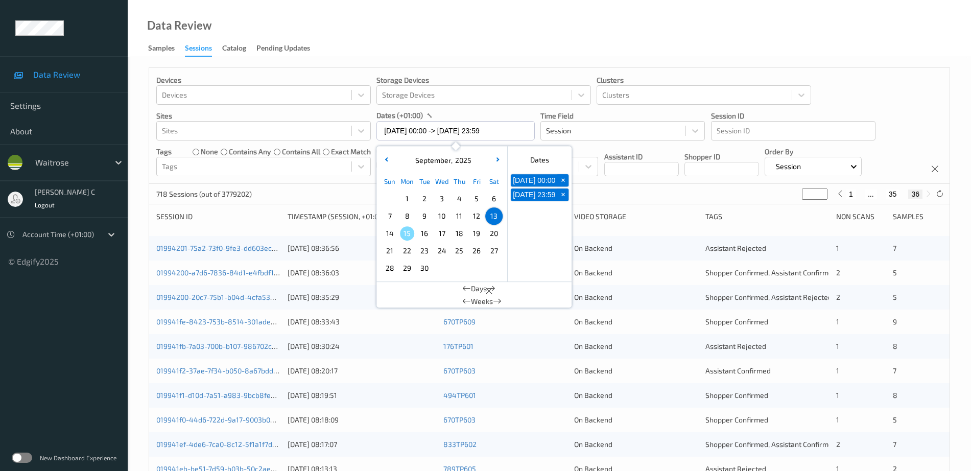
click at [389, 155] on div "[DATE]" at bounding box center [442, 160] width 127 height 10
click at [386, 161] on button "button" at bounding box center [386, 160] width 10 height 10
click at [425, 268] on span "26" at bounding box center [424, 268] width 14 height 14
type input "[DATE] 00:00"
type input "*"
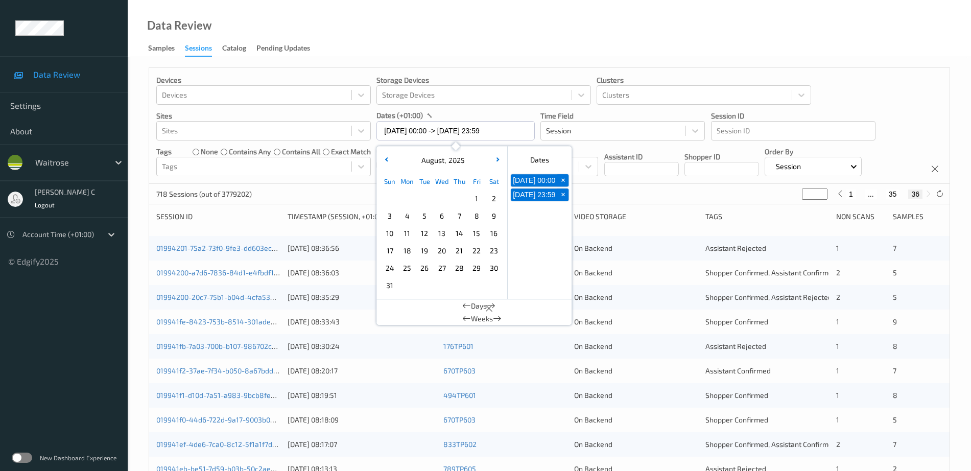
type input "*"
click at [425, 268] on span "26" at bounding box center [424, 268] width 14 height 14
click at [467, 44] on div "Data Review Samples Sessions Catalog Pending Updates" at bounding box center [549, 28] width 843 height 57
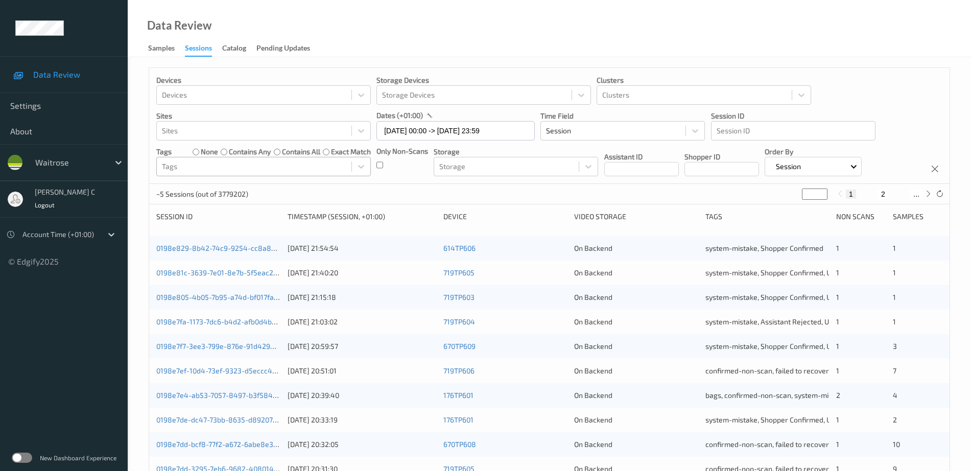
click at [220, 173] on div at bounding box center [254, 166] width 184 height 12
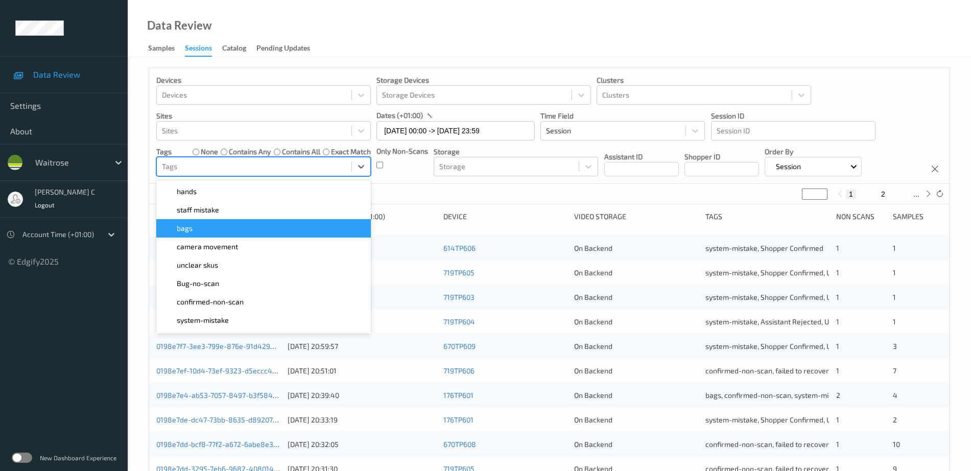
click at [200, 226] on div "bags" at bounding box center [263, 228] width 202 height 10
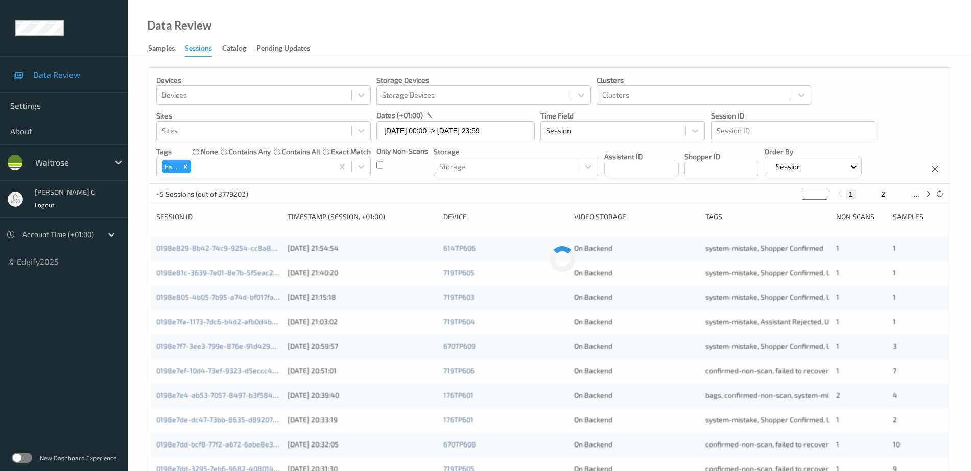
click at [466, 75] on p "Storage Devices" at bounding box center [483, 80] width 215 height 10
click at [189, 168] on icon "Remove bags" at bounding box center [185, 166] width 7 height 7
click at [207, 169] on div at bounding box center [254, 166] width 184 height 12
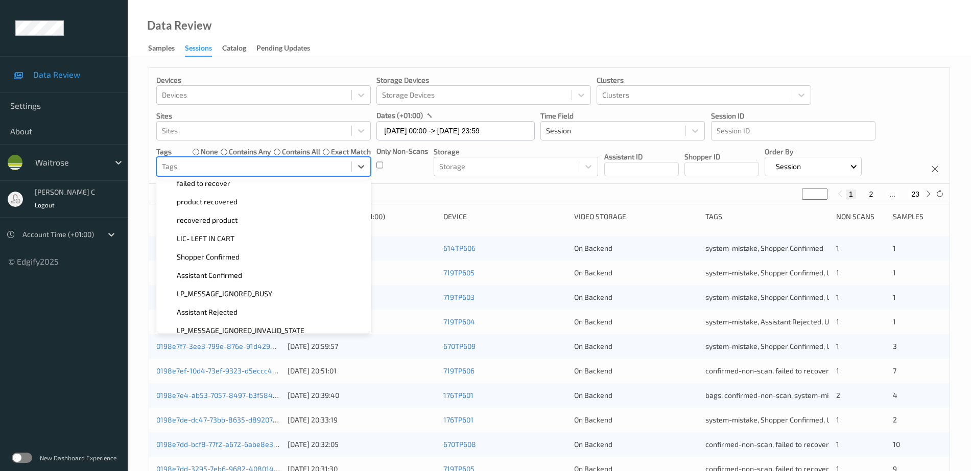
scroll to position [292, 0]
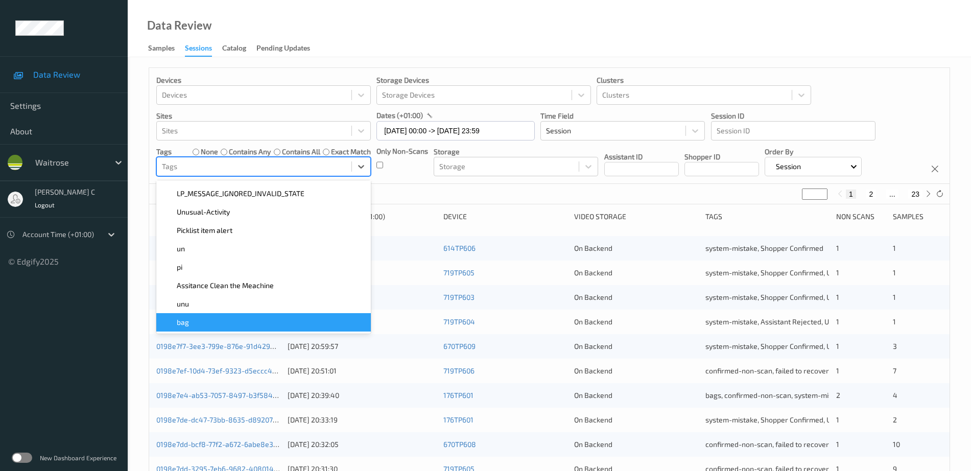
click at [199, 317] on div "bag" at bounding box center [263, 322] width 215 height 18
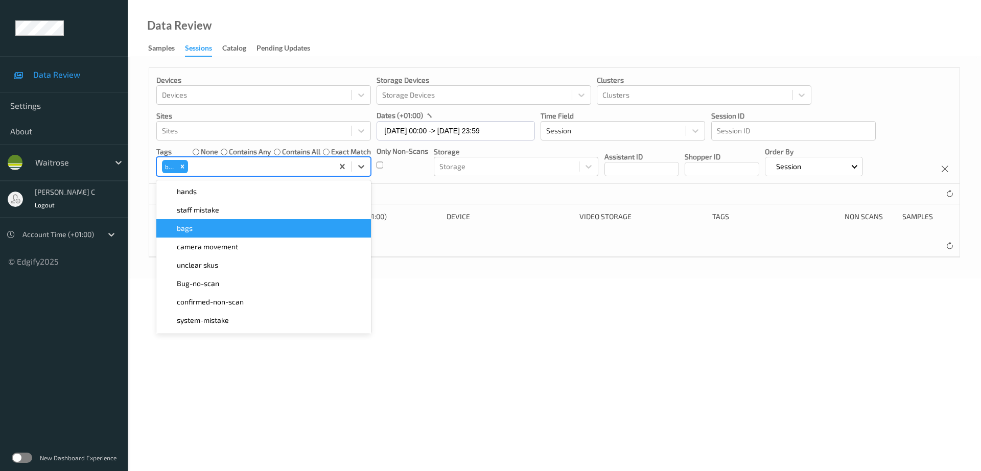
click at [178, 226] on span "bags" at bounding box center [185, 228] width 16 height 10
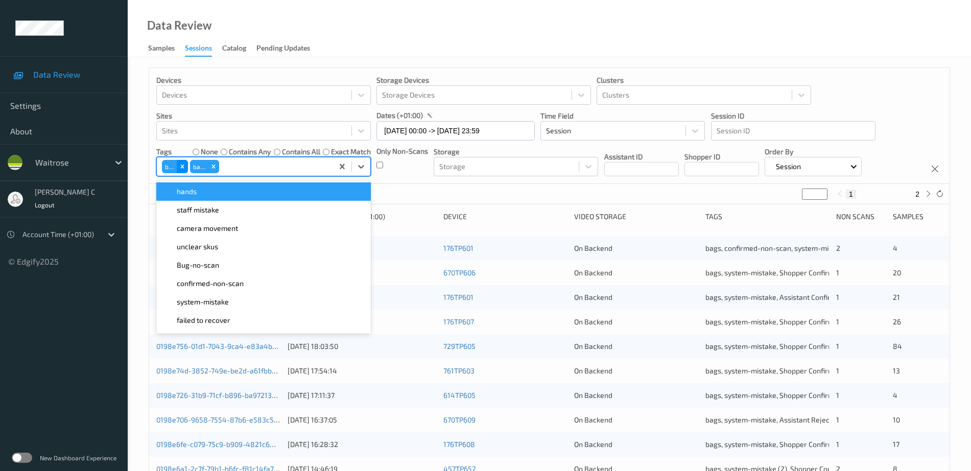
click at [183, 163] on icon "Remove bag" at bounding box center [182, 166] width 7 height 7
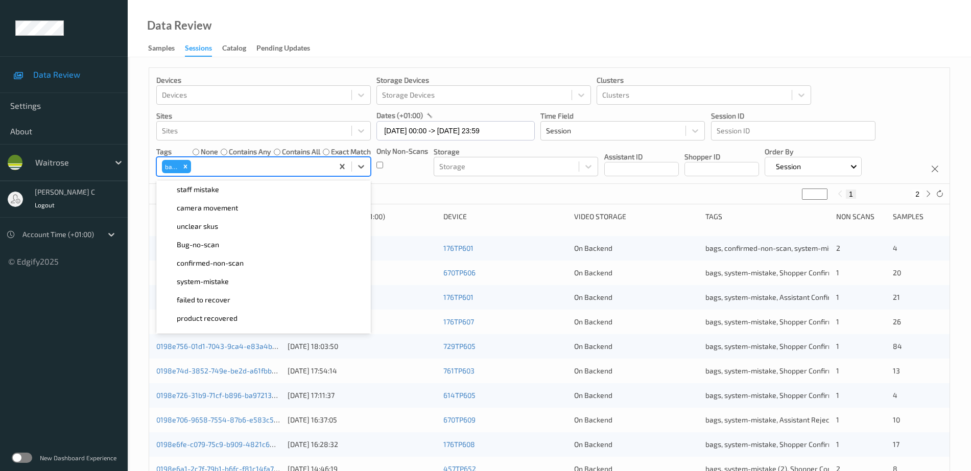
scroll to position [0, 0]
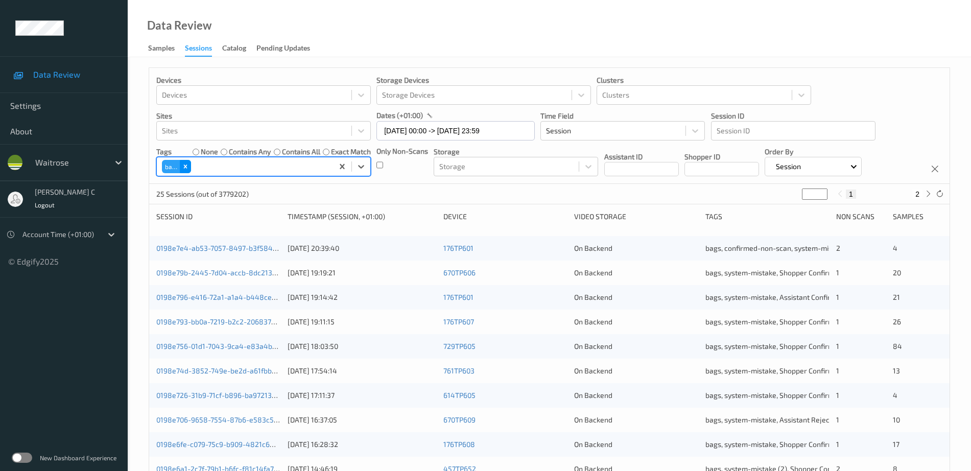
click at [186, 169] on icon "Remove bags" at bounding box center [185, 166] width 7 height 7
click at [425, 136] on input "[DATE] 00:00 -> [DATE] 23:59" at bounding box center [455, 130] width 158 height 19
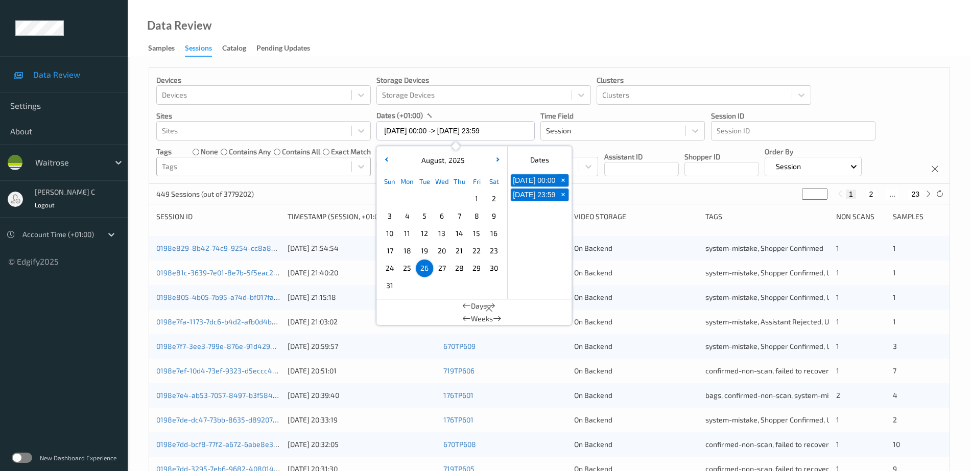
click at [564, 200] on span "+" at bounding box center [563, 195] width 11 height 11
type input "[DATE] 00:00"
click at [564, 179] on span "+" at bounding box center [563, 180] width 11 height 11
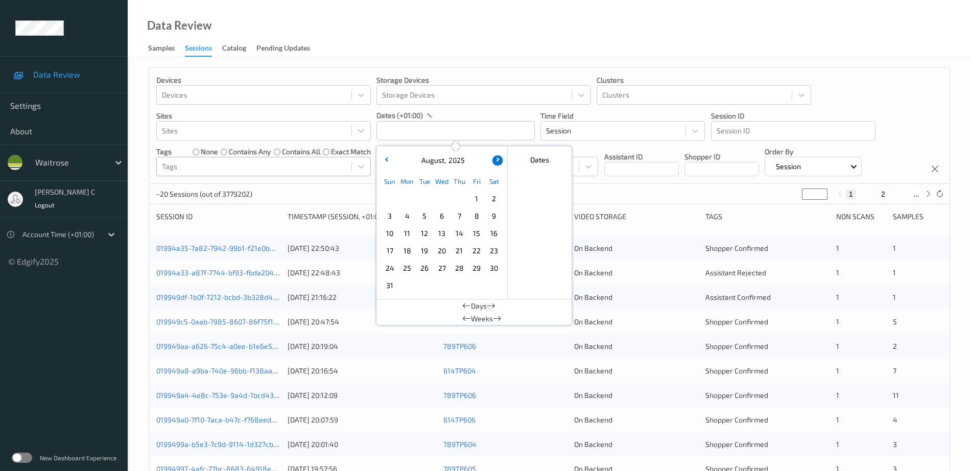
click at [495, 160] on icon "button" at bounding box center [496, 159] width 4 height 4
click at [440, 215] on span "10" at bounding box center [442, 216] width 14 height 14
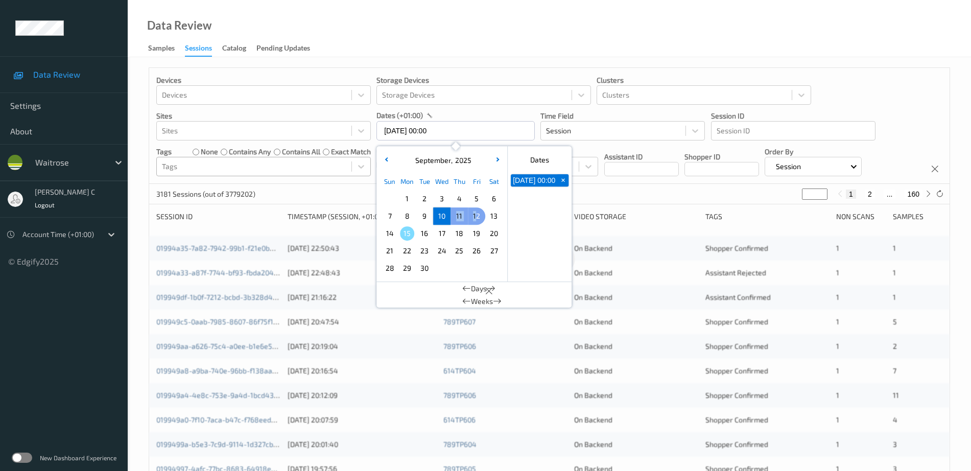
drag, startPoint x: 445, startPoint y: 213, endPoint x: 476, endPoint y: 215, distance: 30.7
click at [476, 215] on div "7 8 9 10 11 12 13" at bounding box center [442, 215] width 122 height 17
click at [476, 215] on span "12" at bounding box center [476, 216] width 14 height 14
type input "[DATE] 00:00 -> [DATE] 23:59"
click at [539, 66] on div "Devices Devices Storage Devices Storage Devices Clusters Clusters Sites Sites d…" at bounding box center [549, 413] width 843 height 712
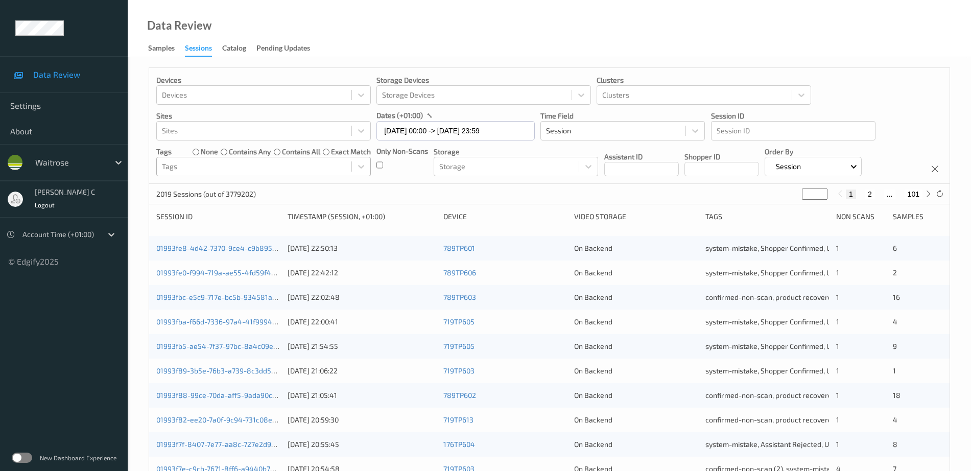
click at [192, 164] on div at bounding box center [254, 166] width 184 height 12
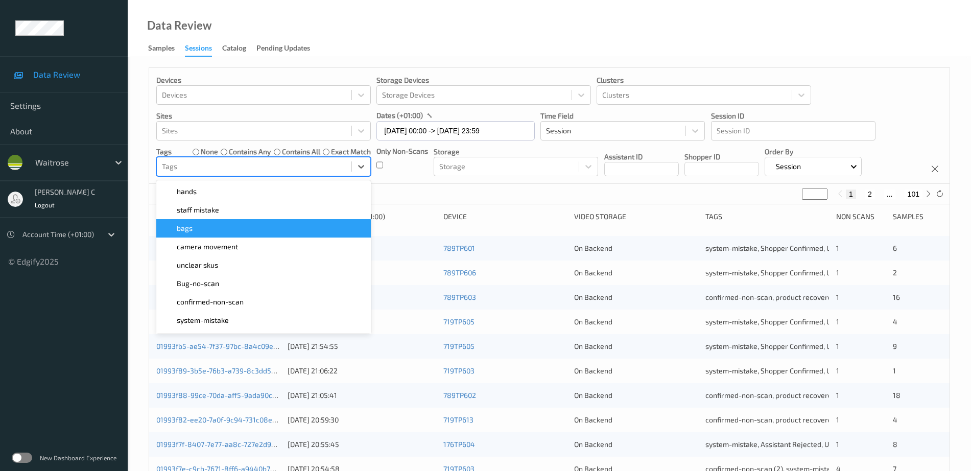
click at [217, 233] on div "bags" at bounding box center [263, 228] width 202 height 10
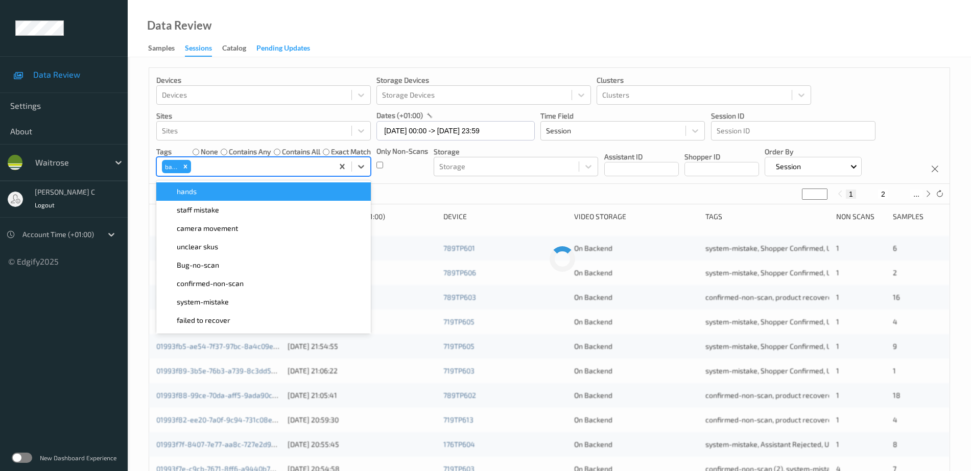
click at [290, 47] on div "Pending Updates" at bounding box center [283, 49] width 54 height 13
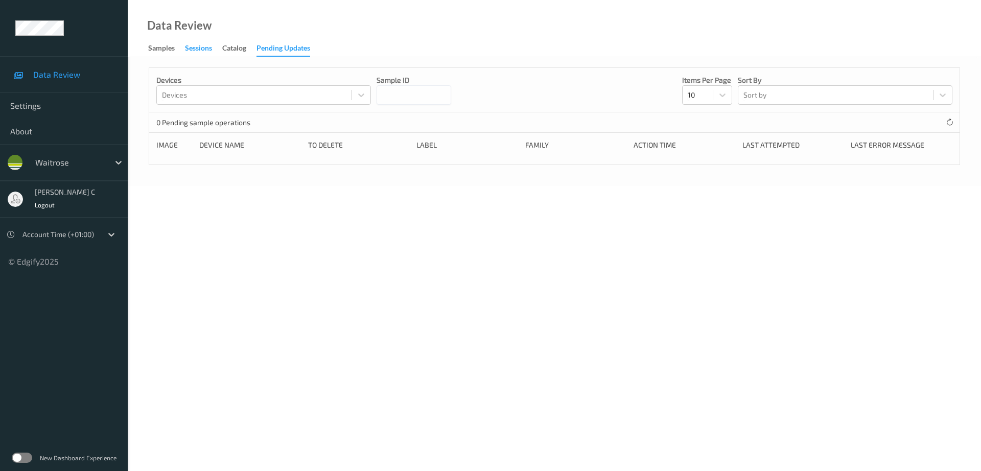
click at [201, 50] on div "Sessions" at bounding box center [198, 49] width 27 height 13
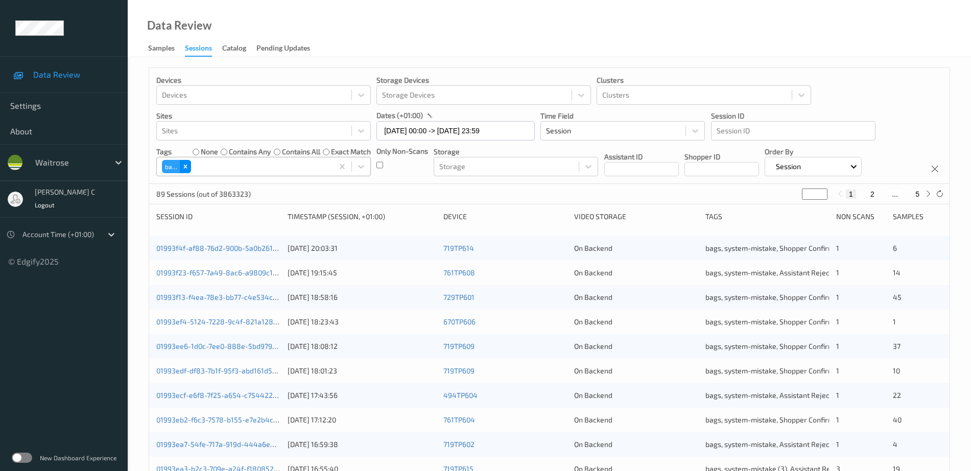
click at [189, 171] on div "Remove bags" at bounding box center [185, 166] width 11 height 13
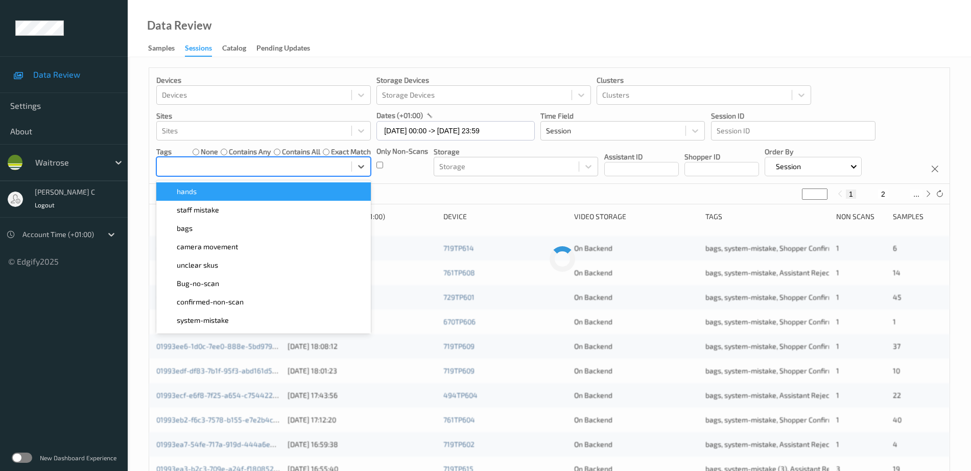
click at [206, 165] on div at bounding box center [254, 166] width 184 height 12
click at [220, 162] on div "Remove system-mistake" at bounding box center [216, 166] width 11 height 13
click at [220, 162] on div at bounding box center [254, 166] width 184 height 12
click at [229, 163] on div at bounding box center [254, 166] width 184 height 12
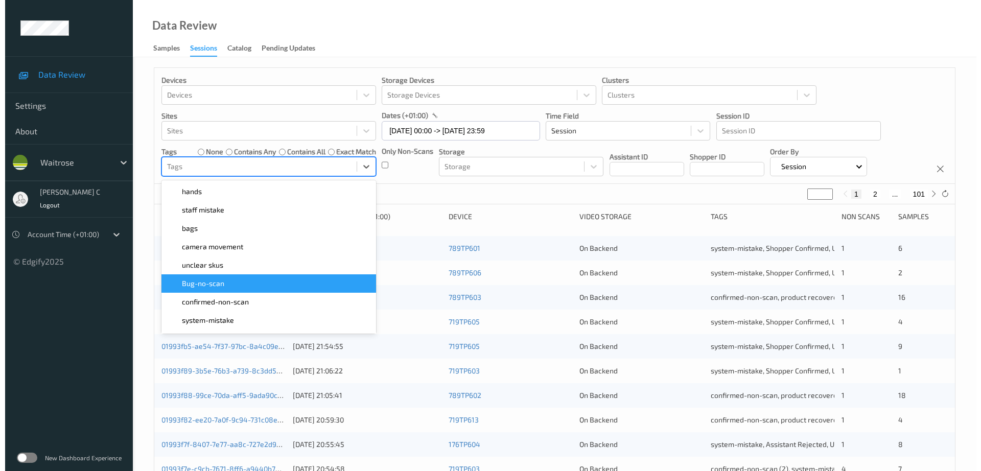
scroll to position [292, 0]
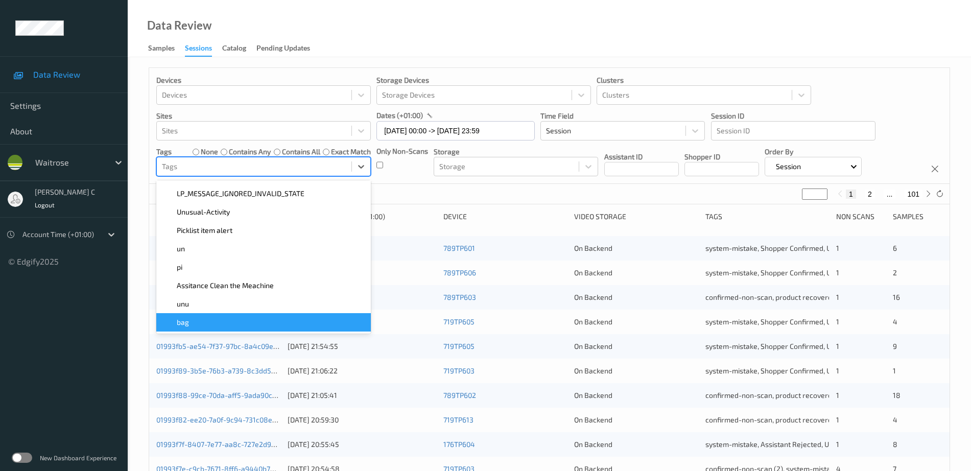
click at [202, 325] on div "bag" at bounding box center [263, 322] width 202 height 10
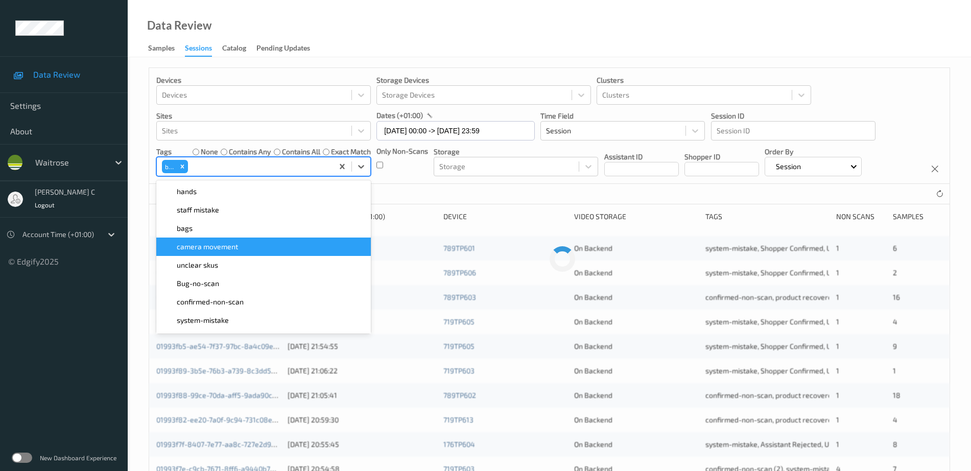
click at [439, 56] on div "Data Review Samples Sessions Catalog Pending Updates" at bounding box center [549, 28] width 843 height 57
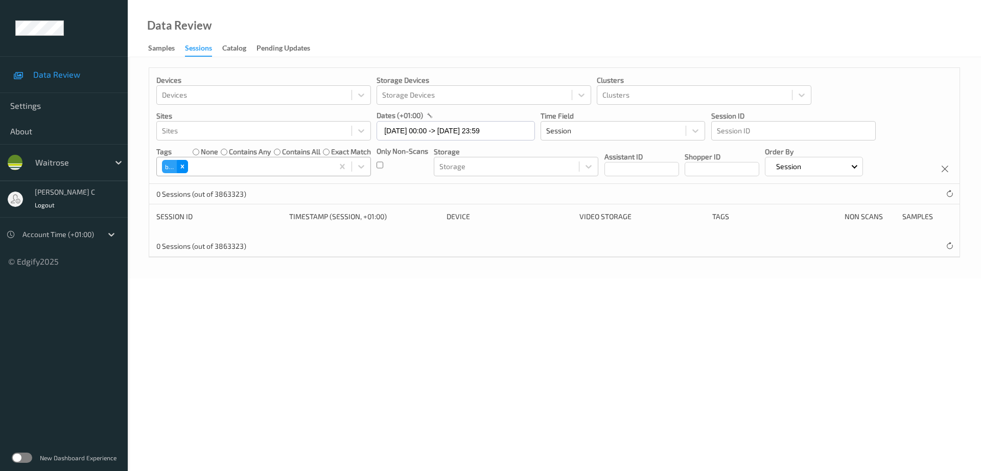
click at [185, 164] on icon "Remove bag" at bounding box center [182, 166] width 7 height 7
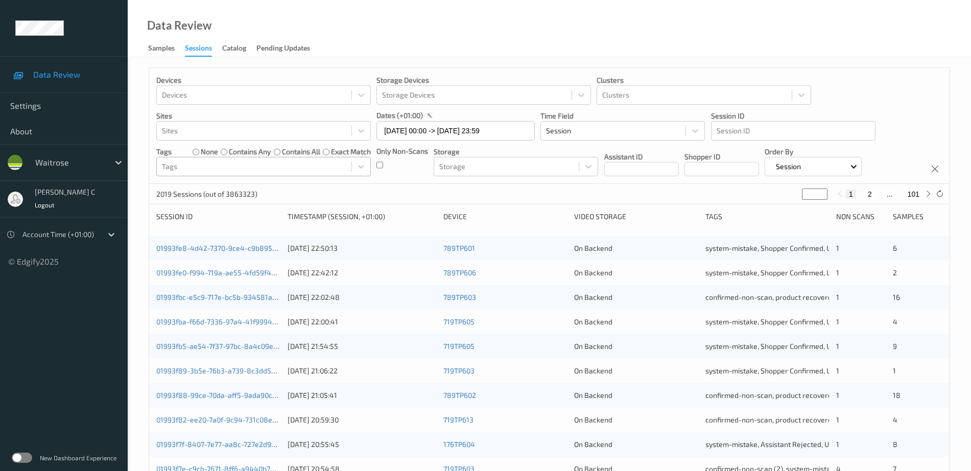
click at [704, 37] on div "Data Review Samples Sessions Catalog Pending Updates" at bounding box center [549, 28] width 843 height 57
click at [217, 250] on link "01993fe8-4d42-7370-9ce4-c9b89513dc7c" at bounding box center [225, 248] width 138 height 9
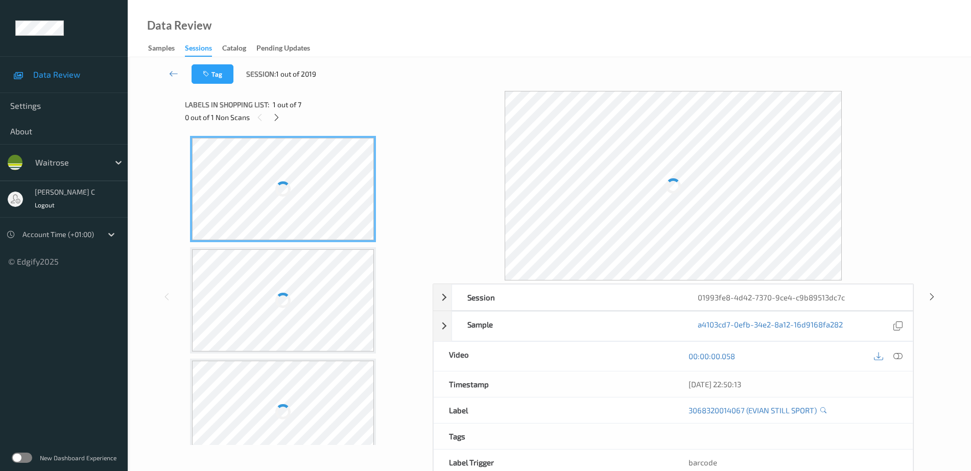
click at [216, 87] on div "Tag Session: 1 out of 2019" at bounding box center [549, 74] width 801 height 34
click at [211, 76] on icon "button" at bounding box center [207, 73] width 9 height 7
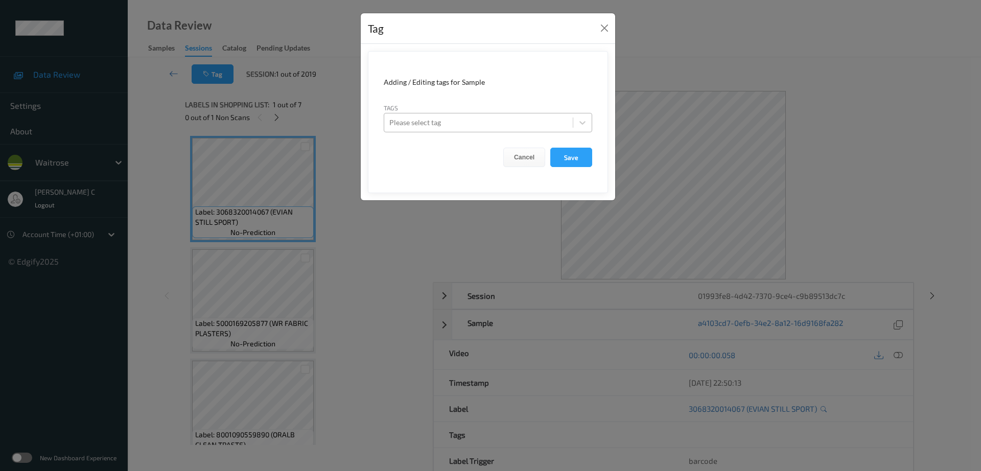
click at [450, 120] on div at bounding box center [478, 122] width 178 height 12
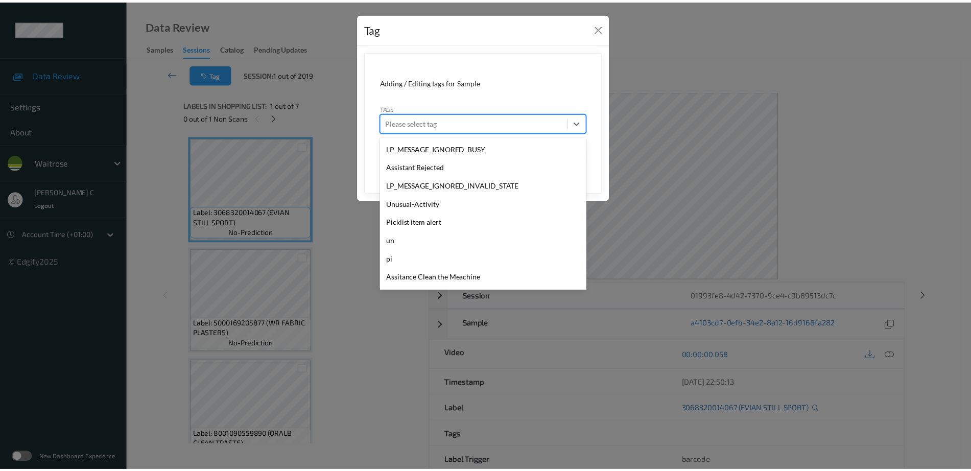
scroll to position [292, 0]
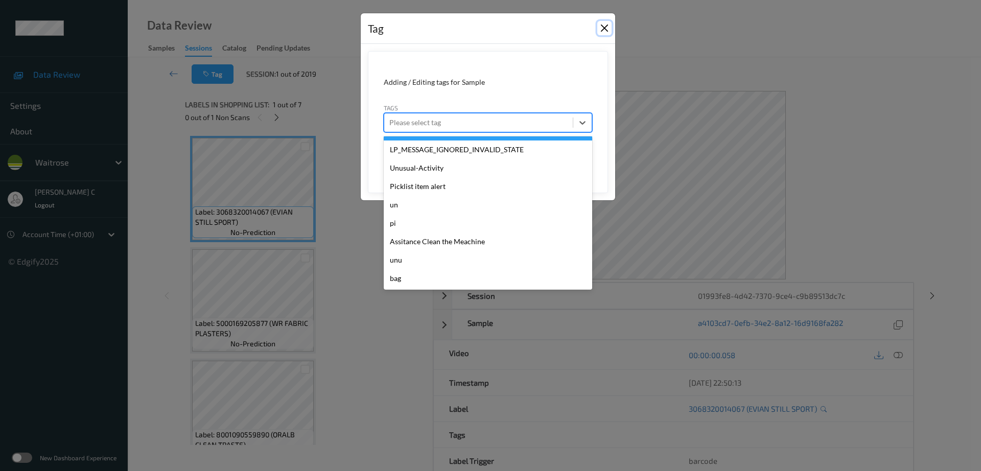
click at [602, 29] on button "Close" at bounding box center [604, 28] width 14 height 14
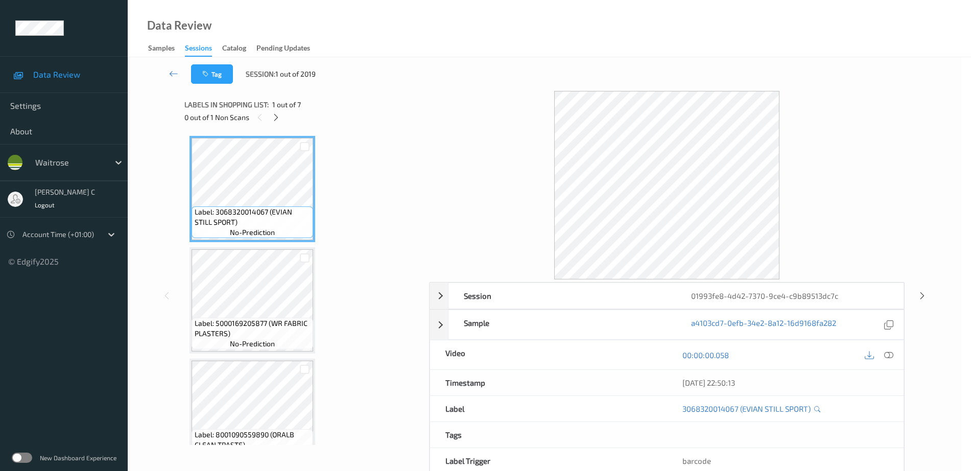
click at [698, 29] on div "Data Review Samples Sessions Catalog Pending Updates" at bounding box center [549, 28] width 843 height 57
click at [279, 115] on icon at bounding box center [276, 117] width 9 height 9
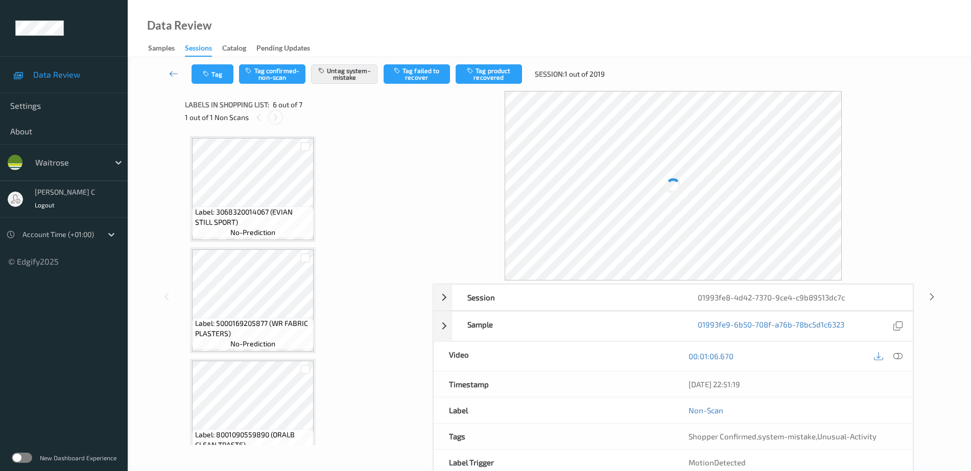
scroll to position [451, 0]
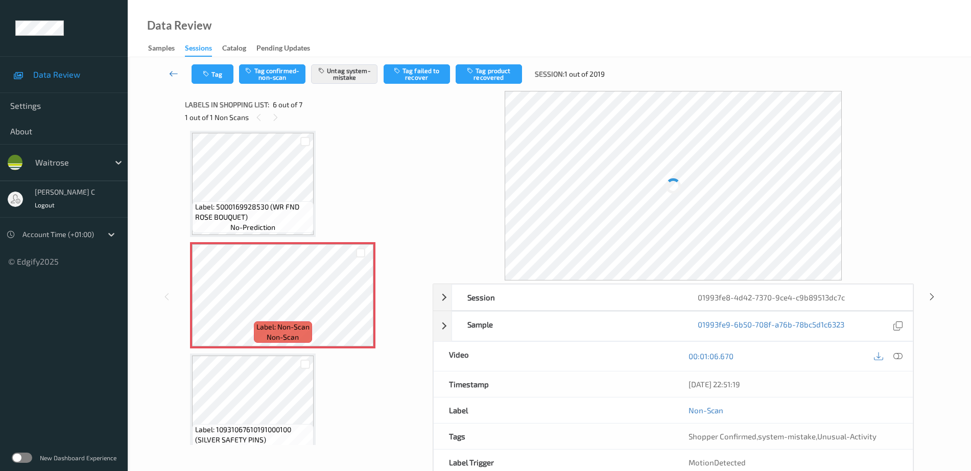
click at [170, 76] on icon at bounding box center [173, 73] width 9 height 10
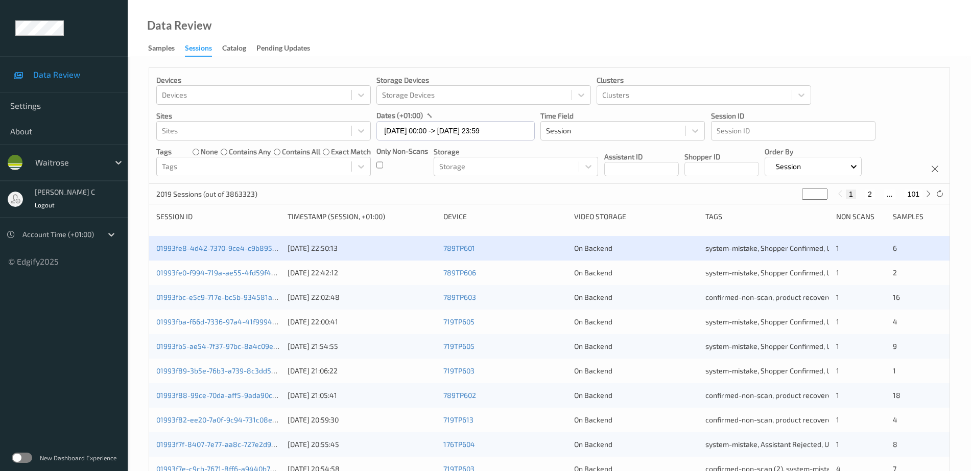
click at [387, 38] on div "Data Review Samples Sessions Catalog Pending Updates" at bounding box center [549, 28] width 843 height 57
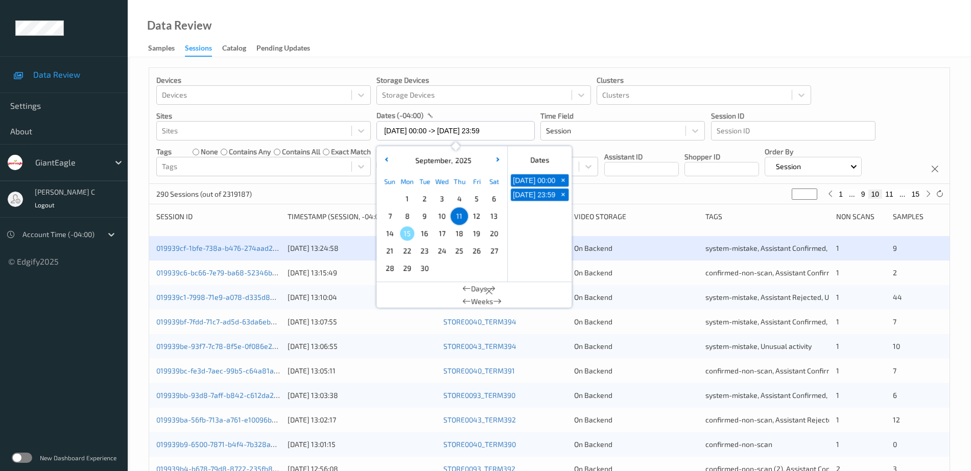
click at [495, 217] on span "13" at bounding box center [494, 216] width 14 height 14
type input "[DATE] 00:00"
type input "*"
click at [495, 217] on span "13" at bounding box center [494, 216] width 14 height 14
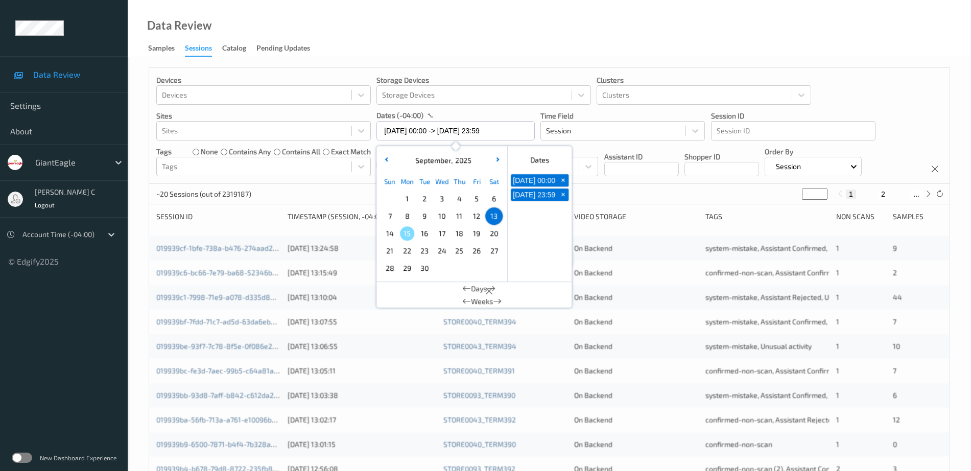
click at [525, 9] on div "Data Review Samples Sessions Catalog Pending Updates" at bounding box center [549, 28] width 843 height 57
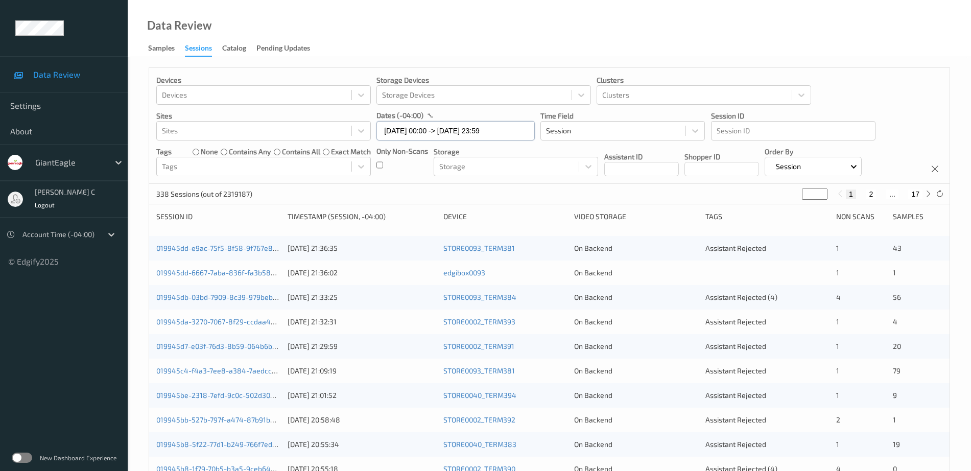
click at [409, 127] on input "[DATE] 00:00 -> [DATE] 23:59" at bounding box center [455, 130] width 158 height 19
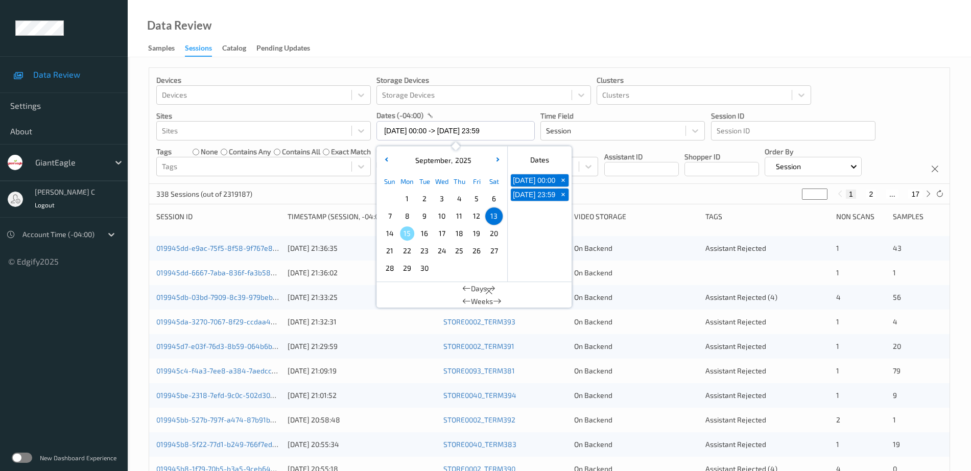
click at [392, 233] on span "14" at bounding box center [390, 233] width 14 height 14
type input "[DATE] 00:00 -> [DATE] 23:59"
click at [474, 26] on div "Data Review Samples Sessions Catalog Pending Updates" at bounding box center [549, 28] width 843 height 57
